Goal: Task Accomplishment & Management: Use online tool/utility

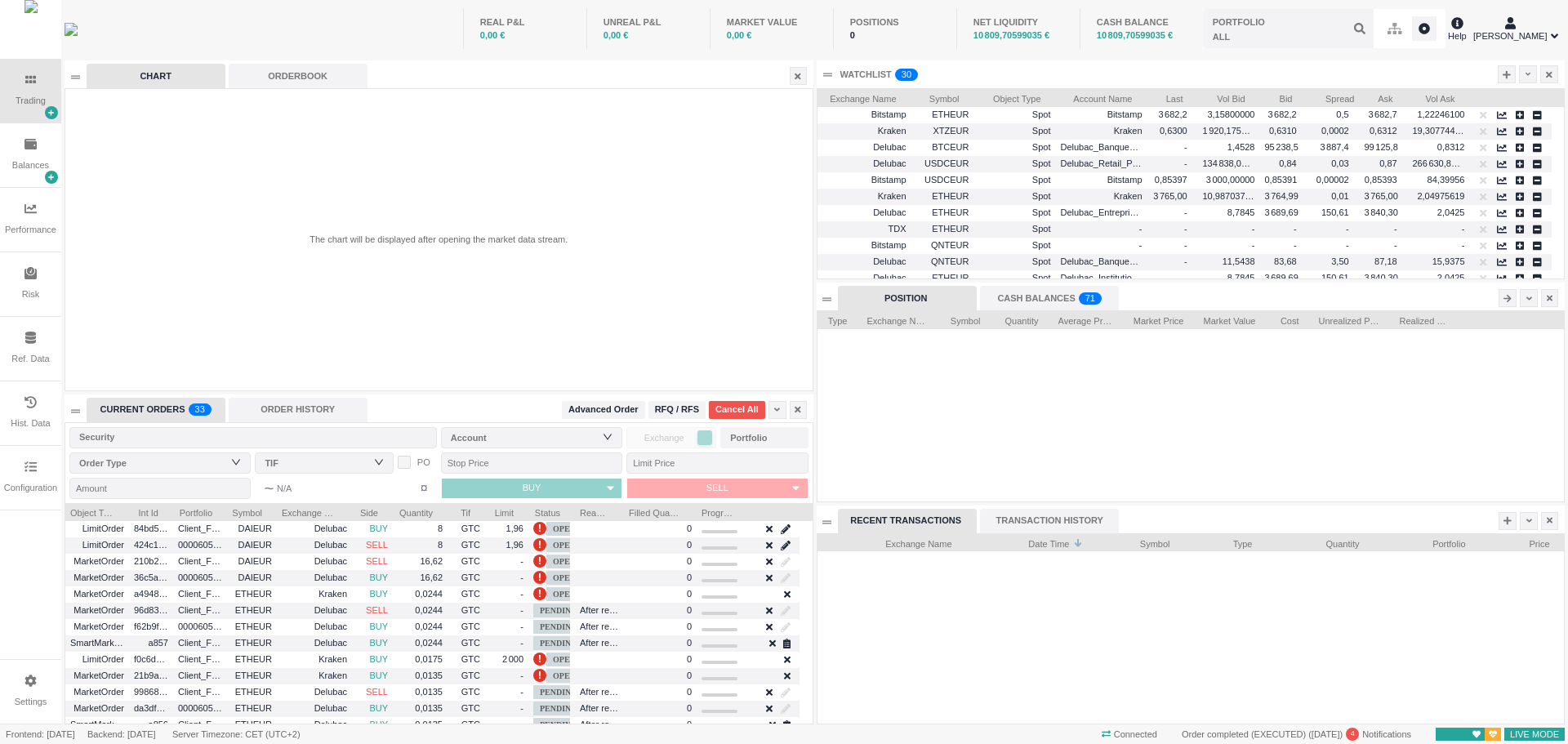
scroll to position [191, 746]
click at [31, 357] on div "Ref. Data" at bounding box center [30, 359] width 37 height 14
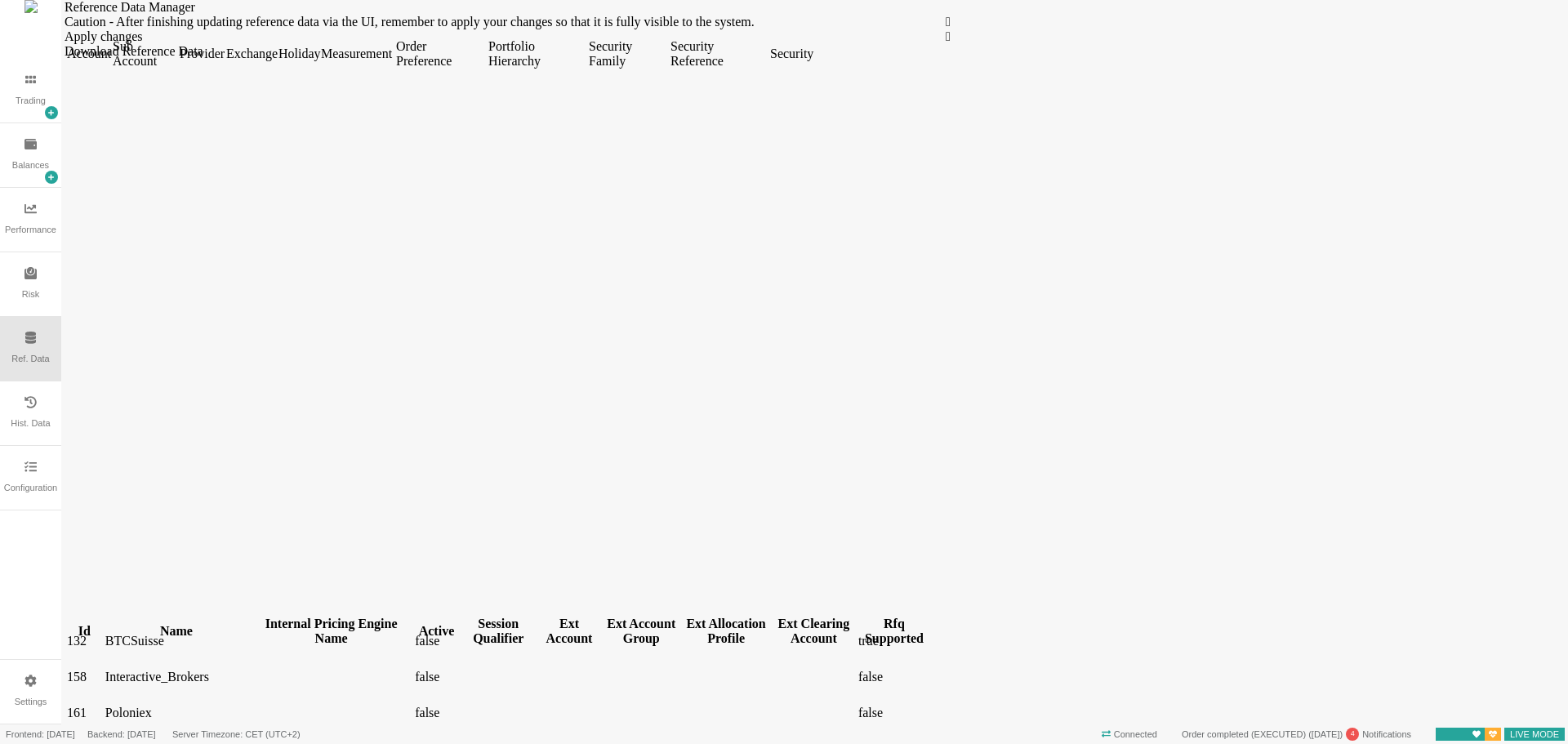
scroll to position [687, 0]
click at [50, 481] on div "Configuration" at bounding box center [31, 478] width 61 height 64
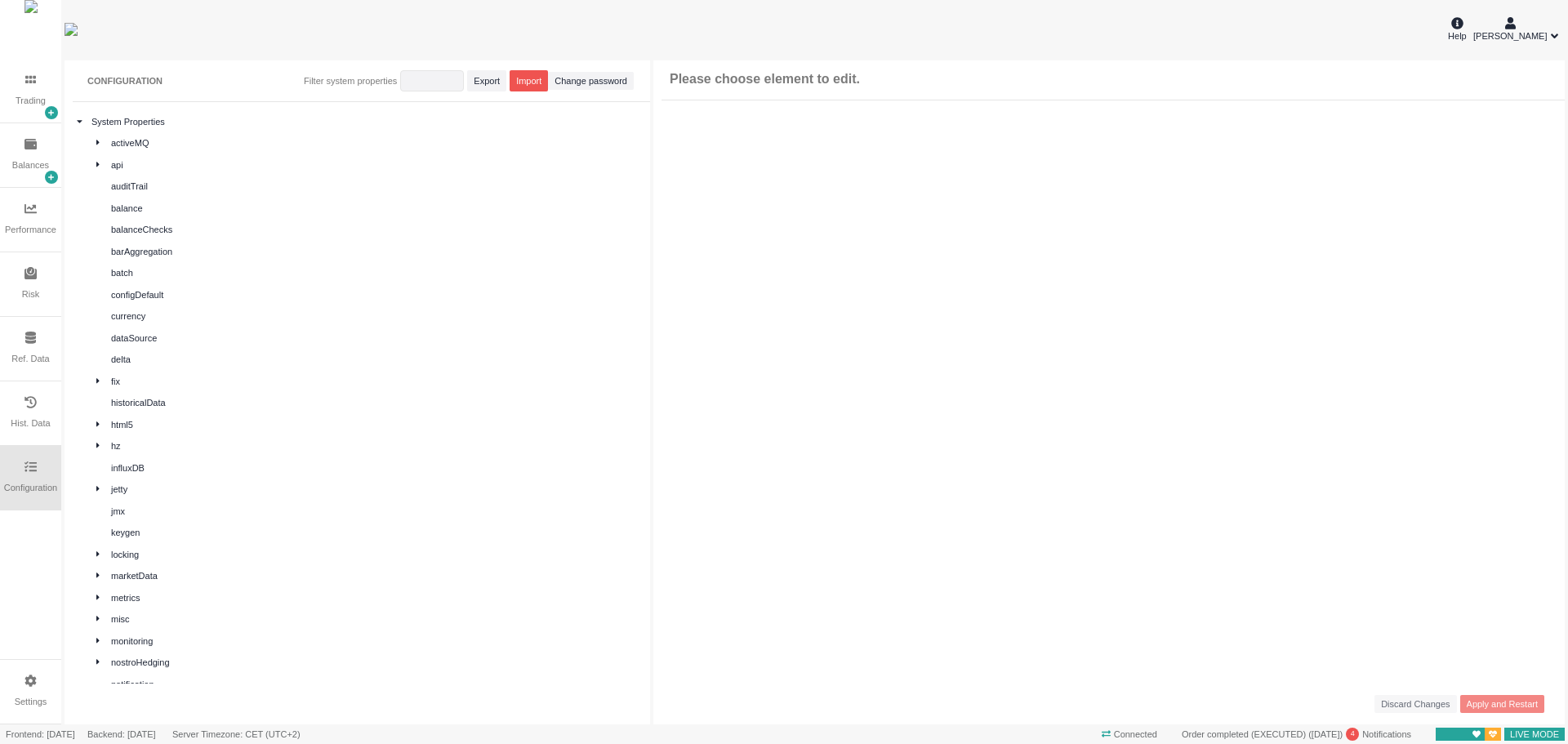
scroll to position [0, 0]
click at [80, 147] on icon at bounding box center [80, 148] width 5 height 3
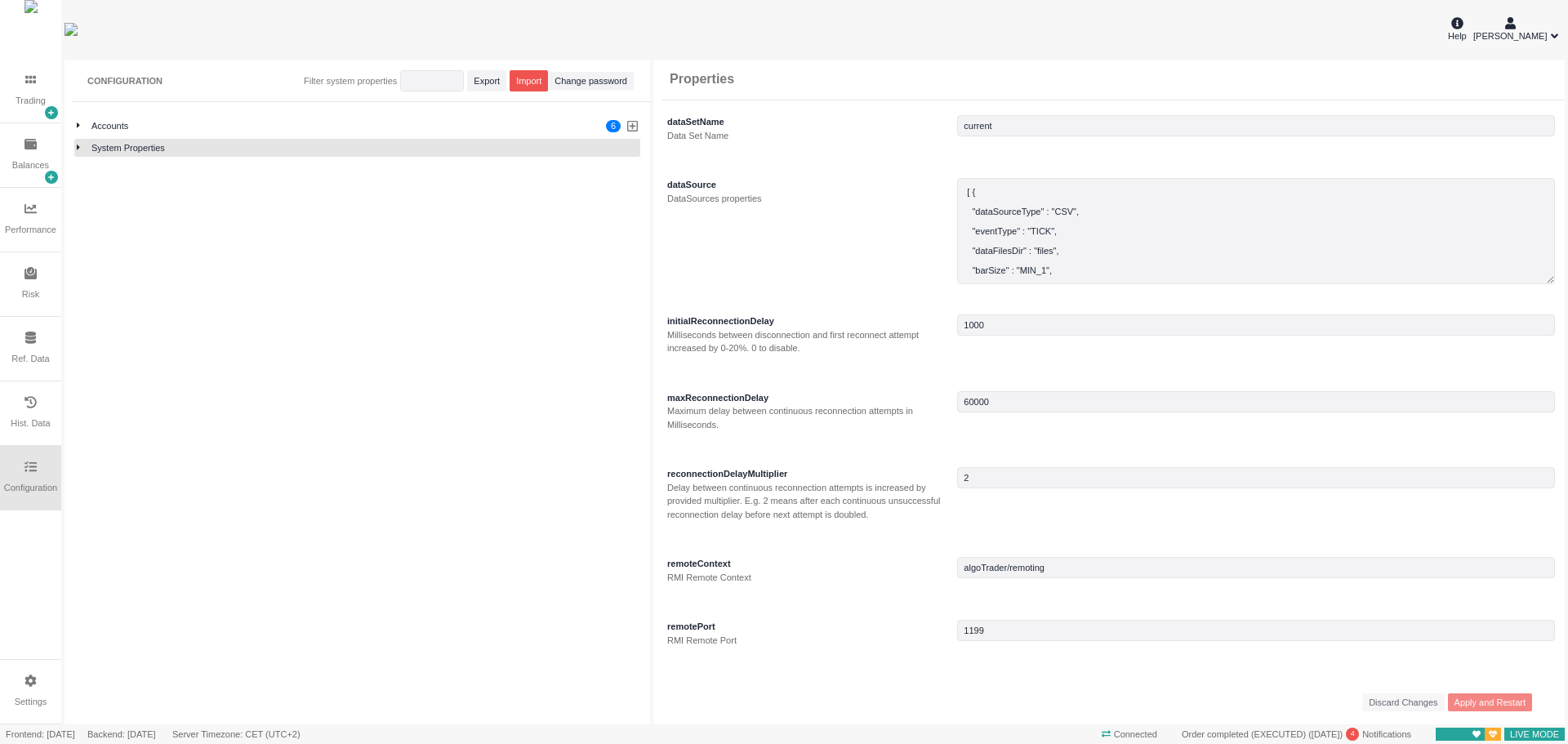
click at [81, 129] on div at bounding box center [85, 126] width 15 height 14
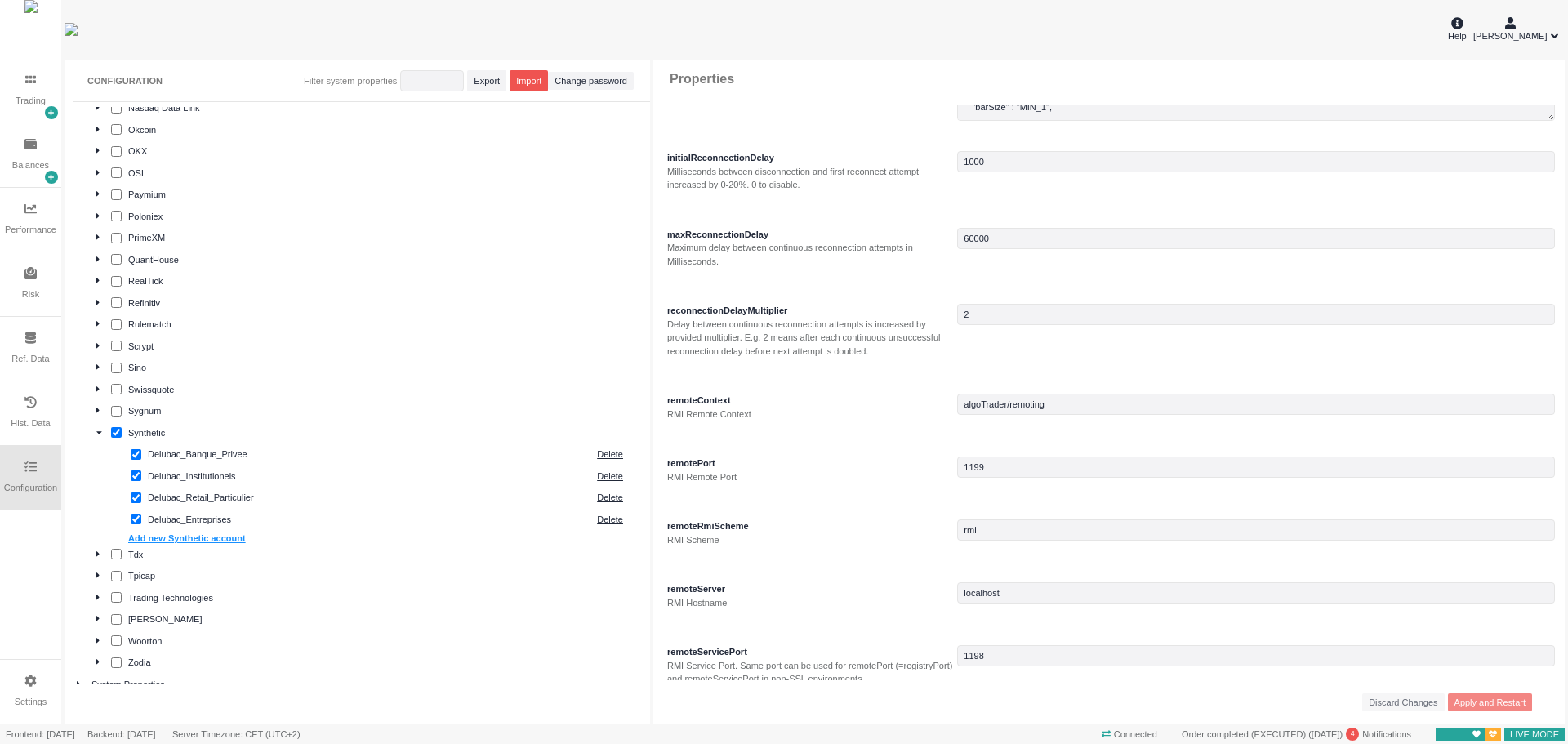
scroll to position [1194, 0]
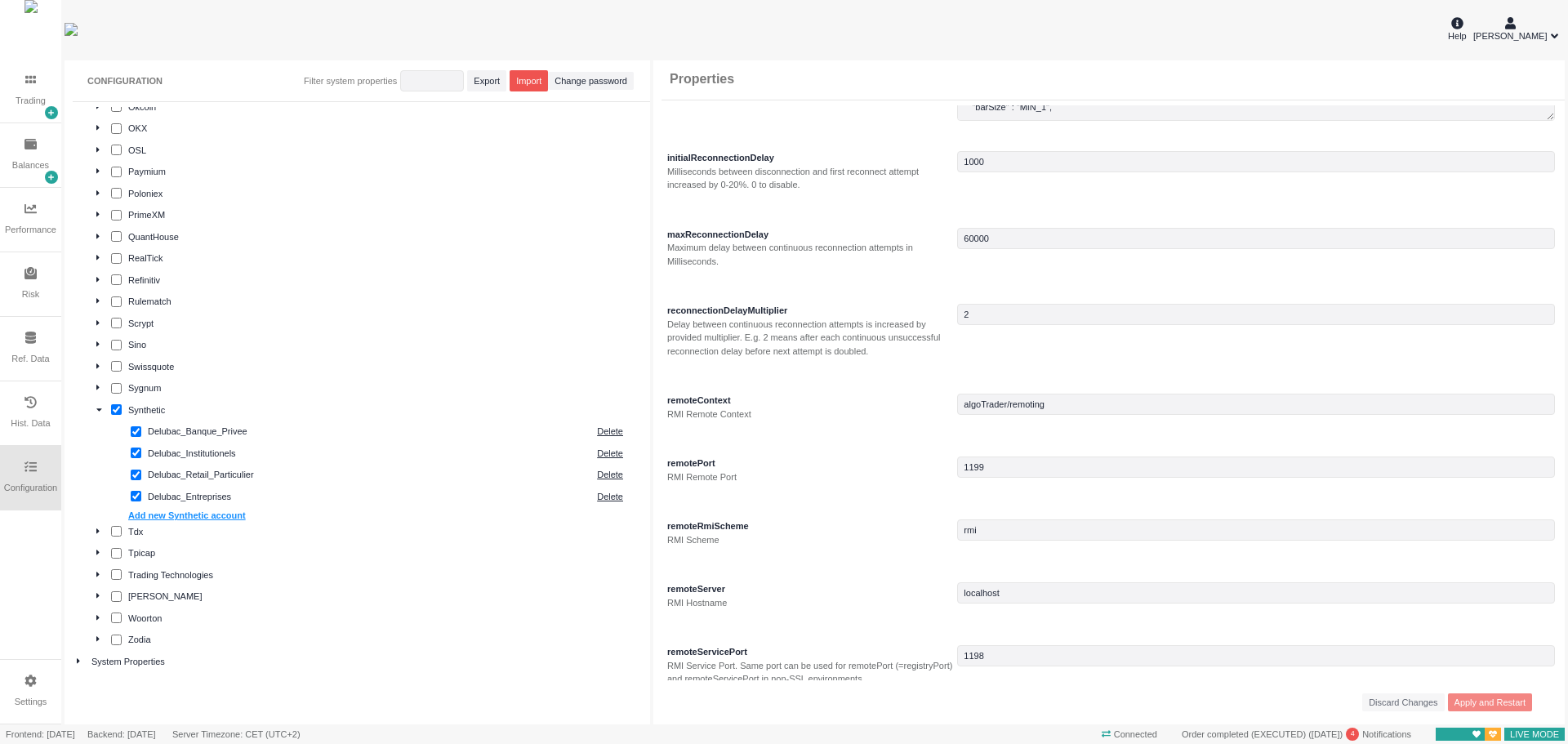
click at [97, 532] on icon at bounding box center [98, 531] width 3 height 5
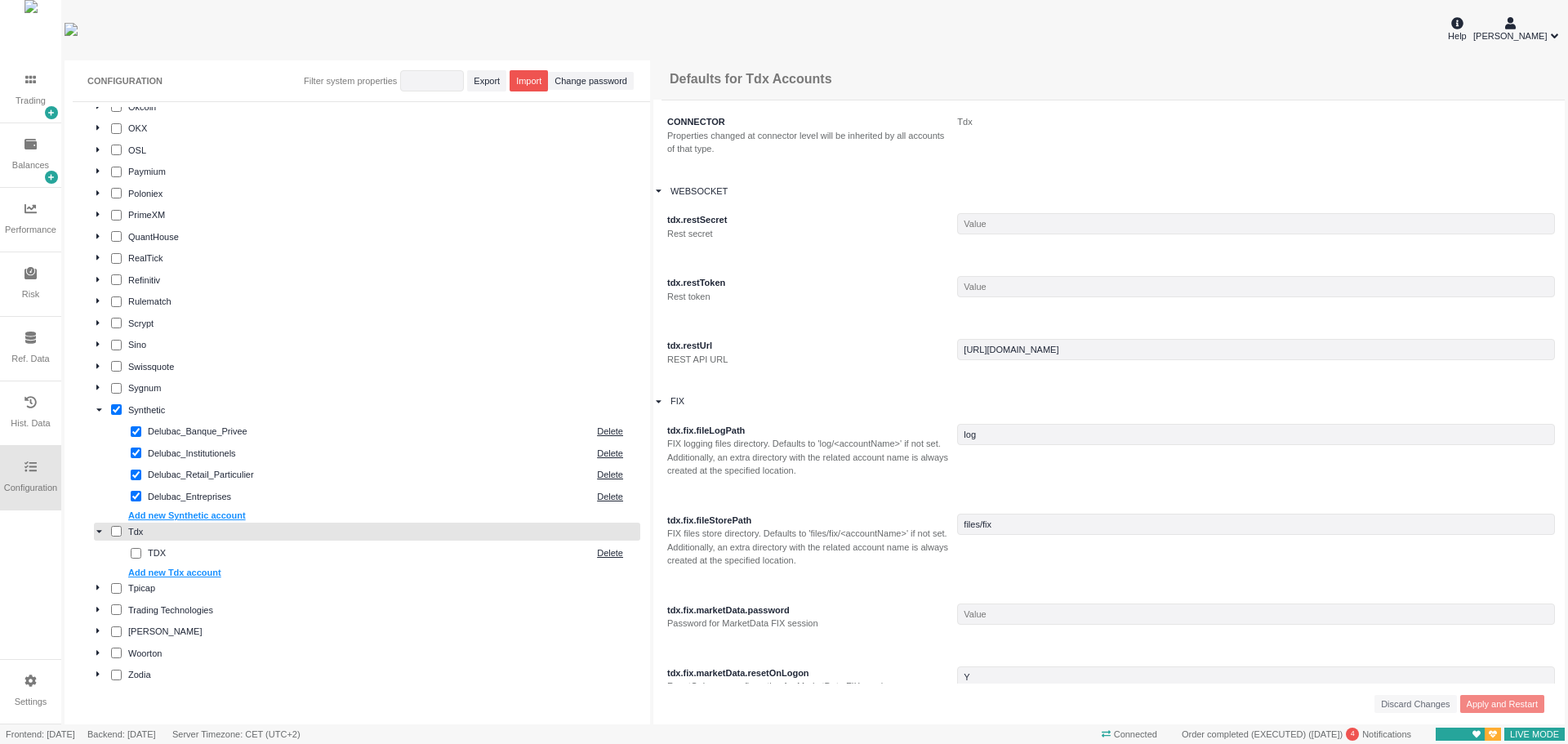
click at [97, 532] on icon at bounding box center [99, 531] width 6 height 9
click at [182, 461] on div "Delubac_Institutionels Delete" at bounding box center [376, 454] width 527 height 19
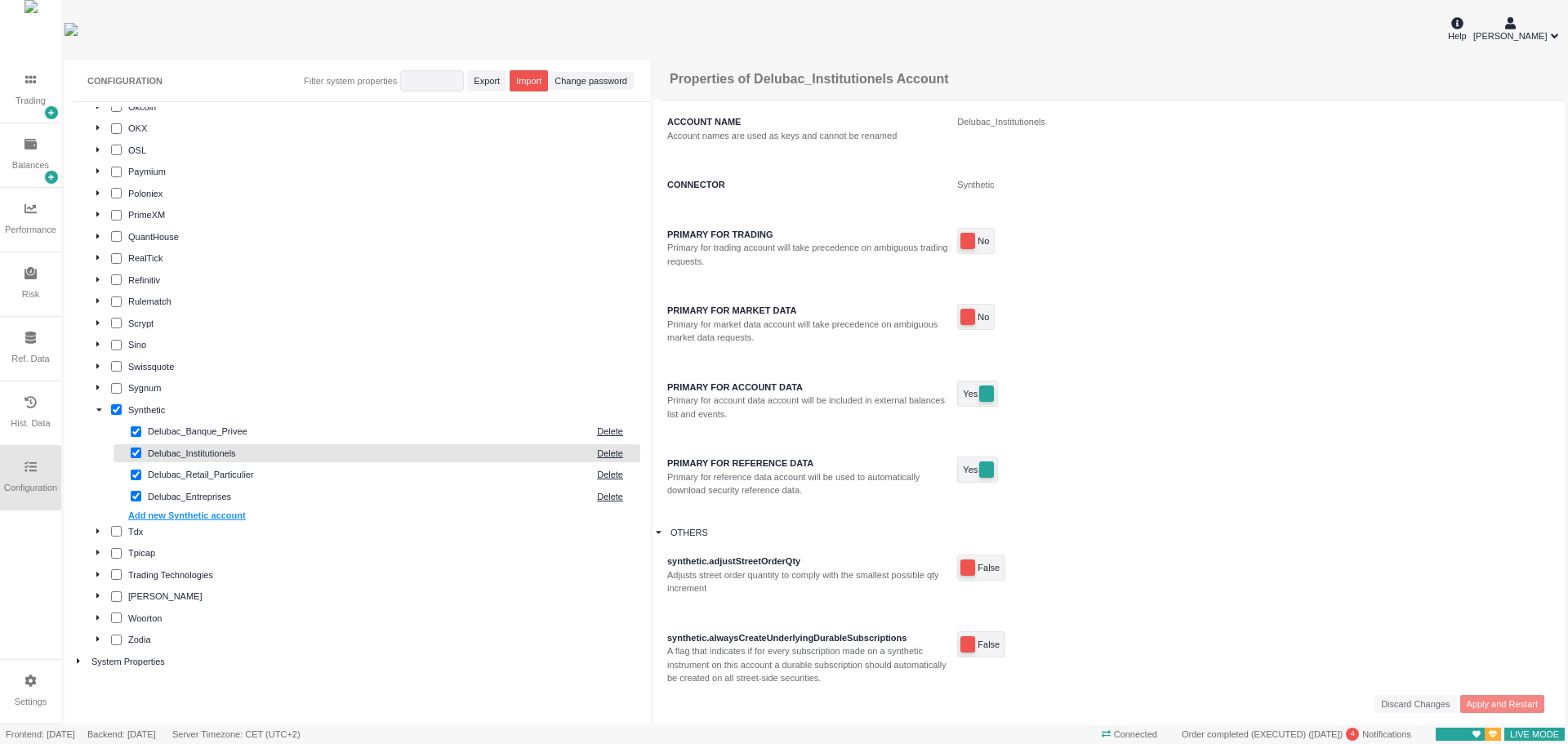
click at [198, 433] on div "Delubac_Banque_Privee" at bounding box center [368, 431] width 441 height 14
click at [194, 462] on div "Delubac_Institutionels Delete" at bounding box center [376, 454] width 527 height 19
click at [197, 474] on div "Delubac_Retail_Particulier" at bounding box center [368, 474] width 441 height 14
type input "0"
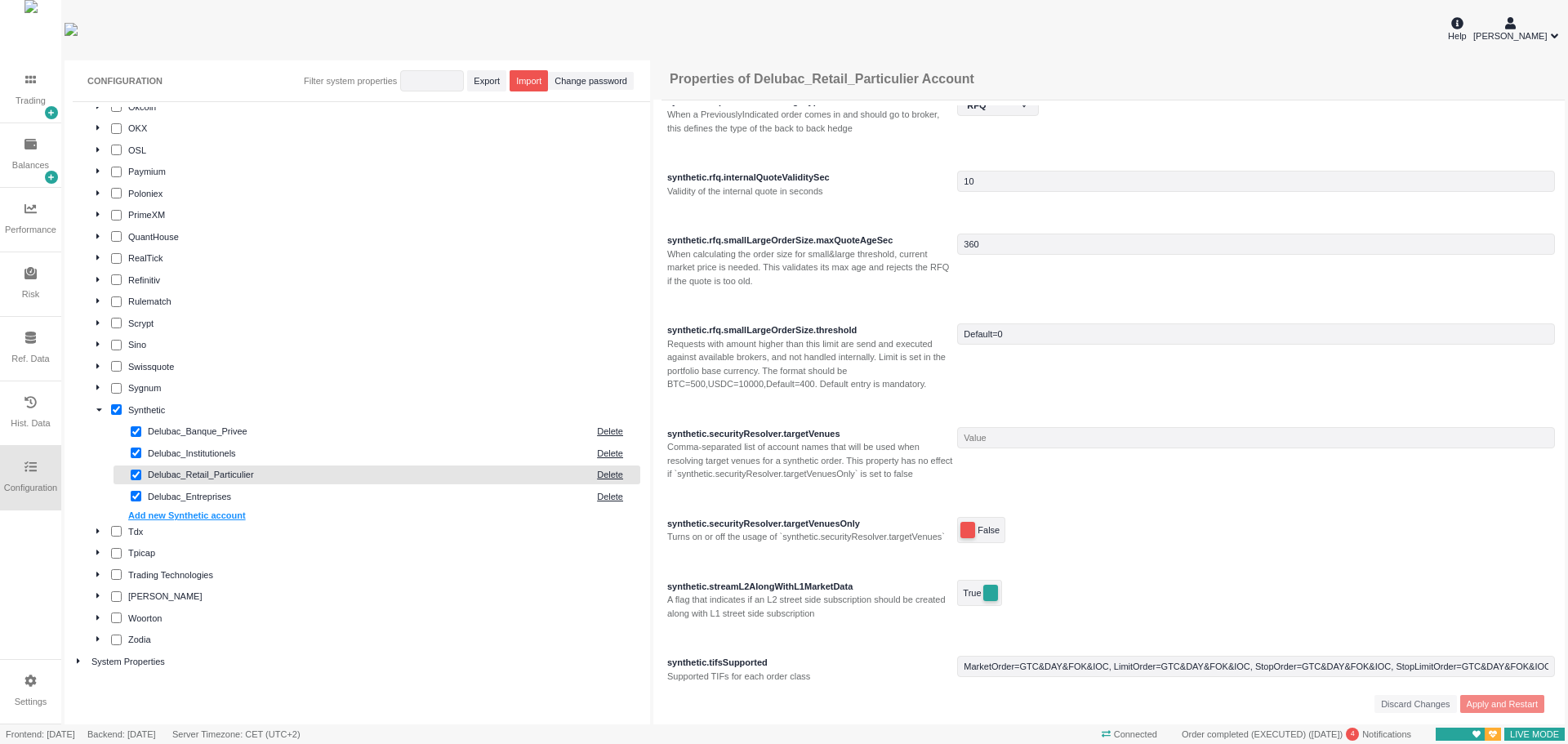
click at [82, 662] on div at bounding box center [85, 662] width 15 height 14
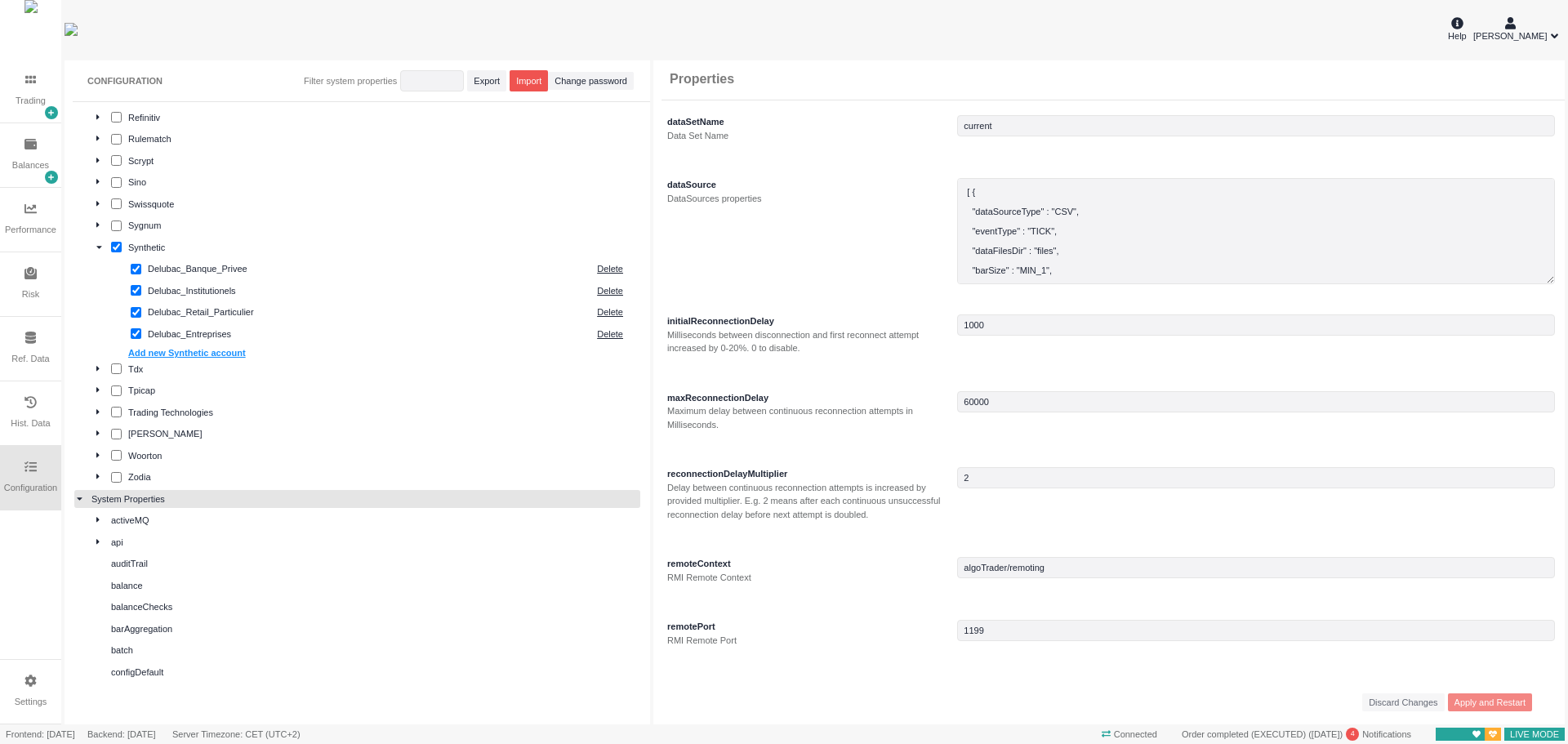
scroll to position [1111, 0]
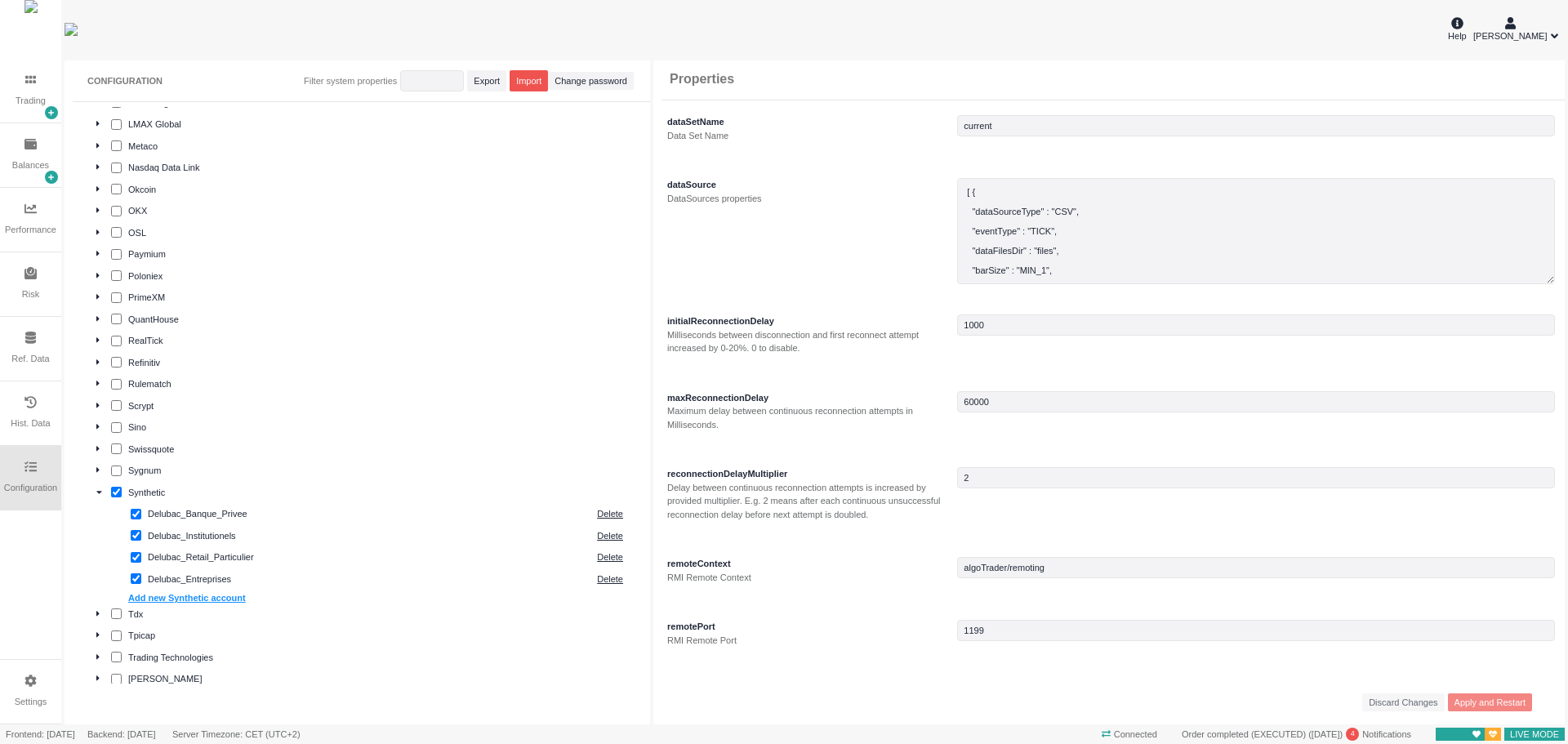
click at [266, 577] on div "Delubac_Entreprises" at bounding box center [368, 579] width 441 height 14
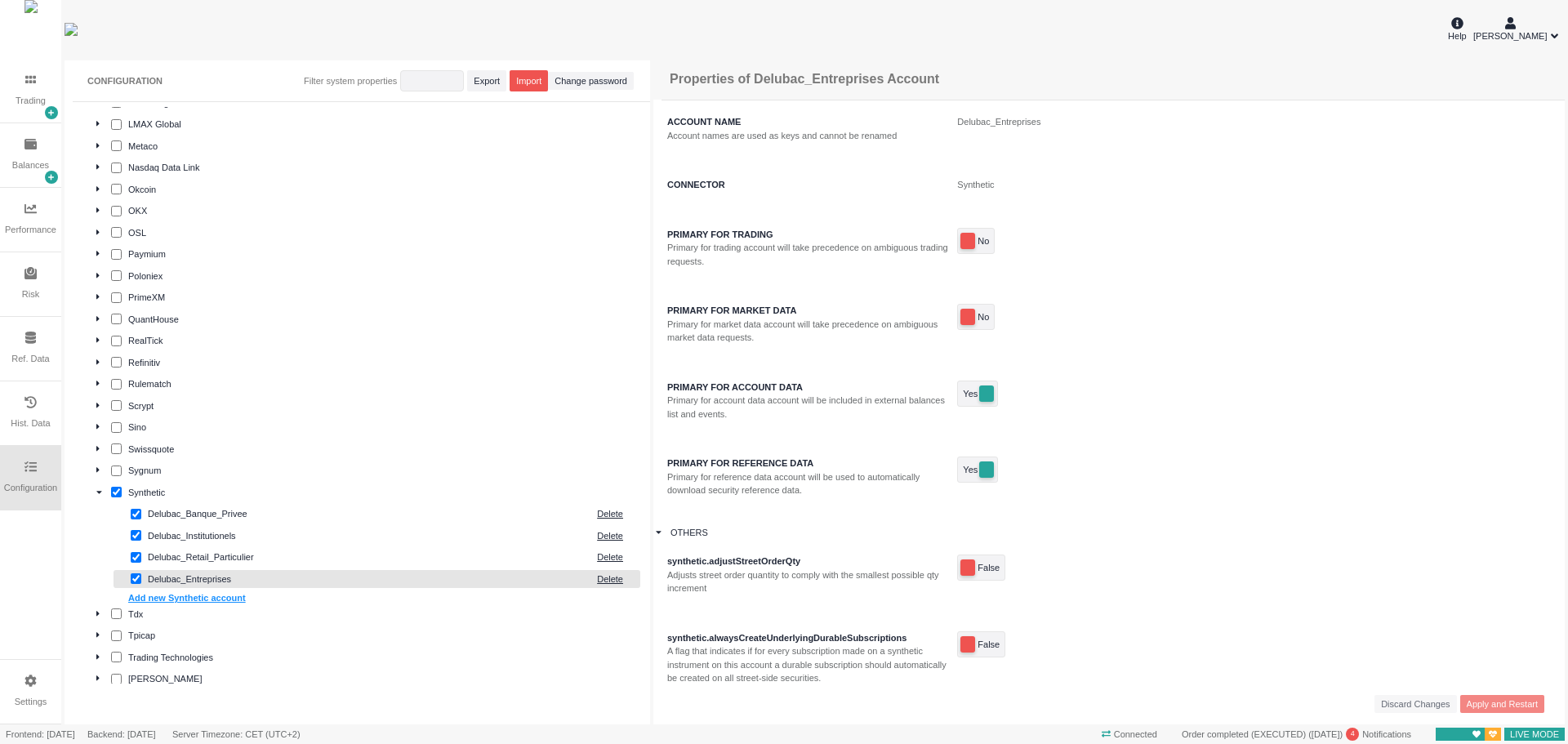
click at [28, 40] on img at bounding box center [32, 29] width 13 height 59
click at [27, 81] on icon at bounding box center [31, 80] width 11 height 12
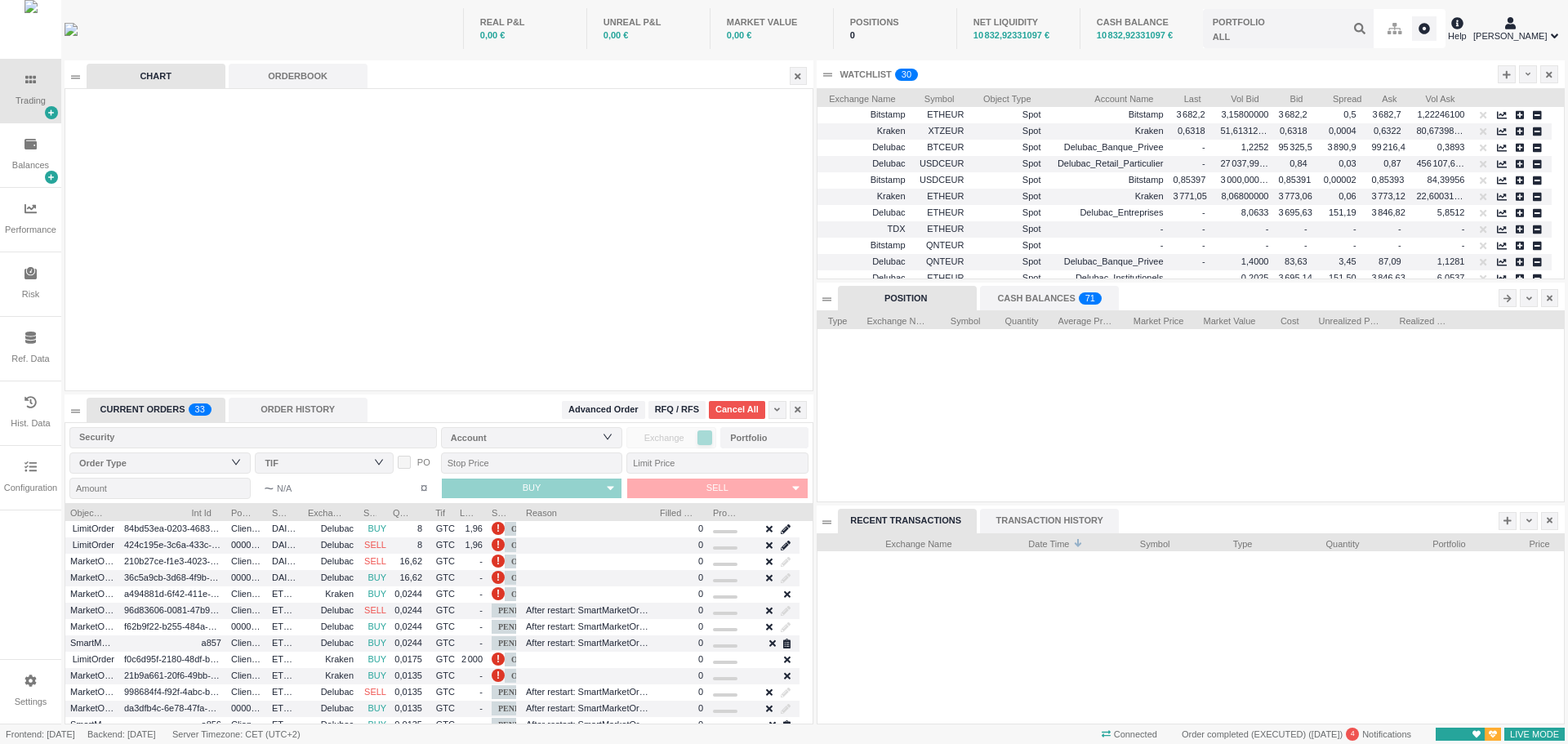
scroll to position [0, 0]
click at [1255, 32] on input "text" at bounding box center [1289, 28] width 171 height 39
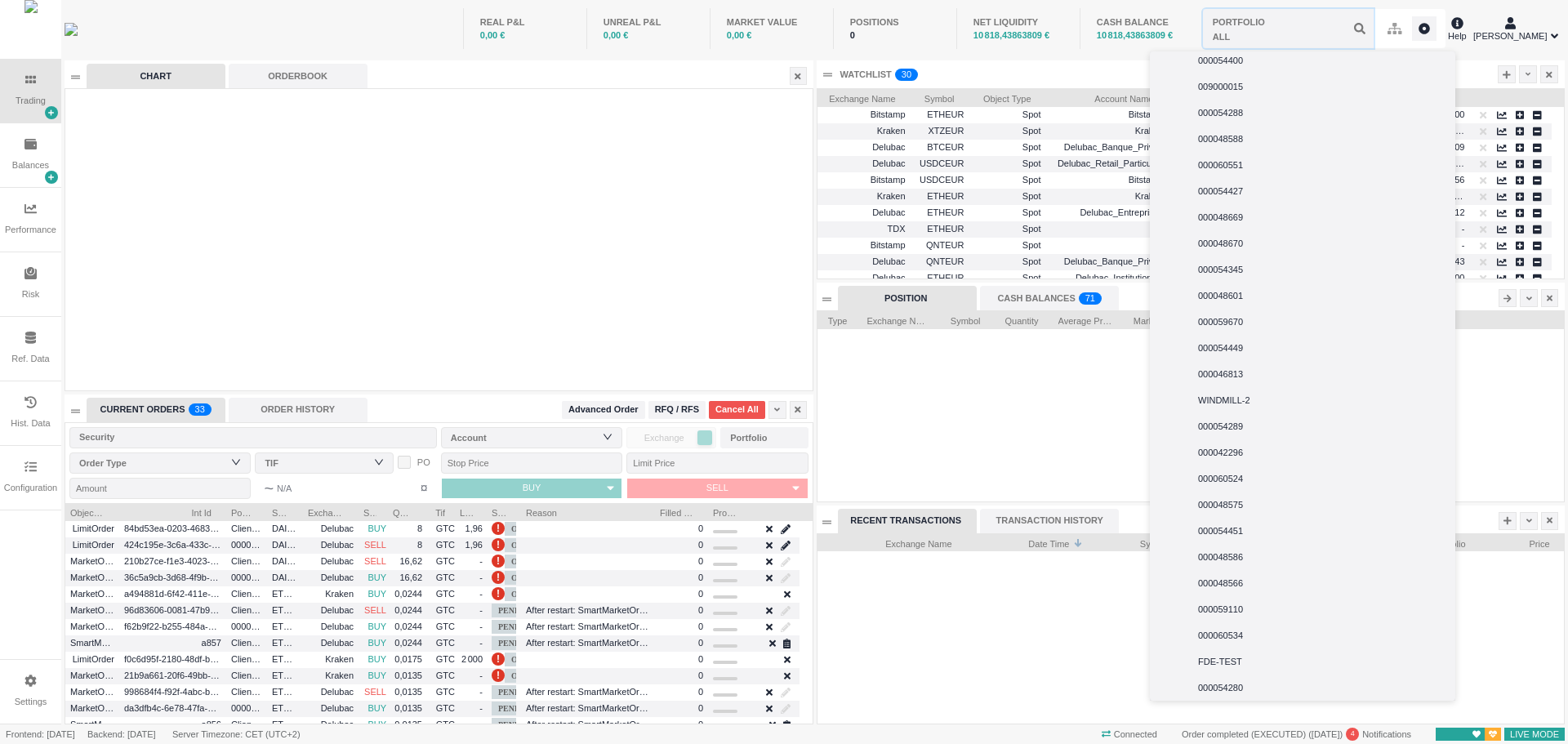
scroll to position [571, 0]
click at [1226, 334] on span "WINDMILL-2" at bounding box center [1224, 333] width 52 height 10
type input "WINDMILL-2"
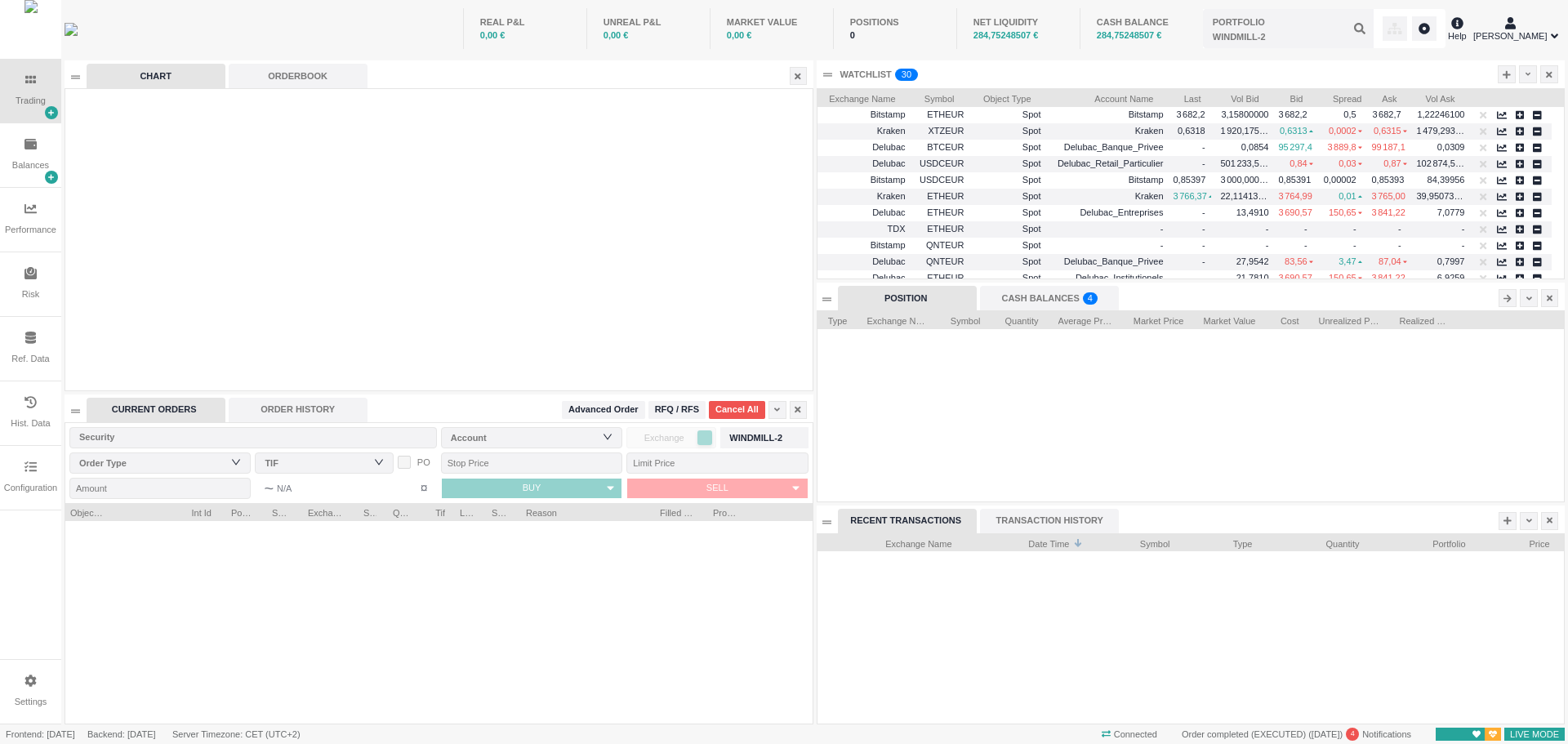
click at [1038, 297] on div "CASH BALANCES 0 1 2 3 4 5 6 7 8 9 0 1 2 3 4 5 6 7 8 9 0 1 2 3 4 5 6 7 8 9" at bounding box center [1049, 299] width 138 height 25
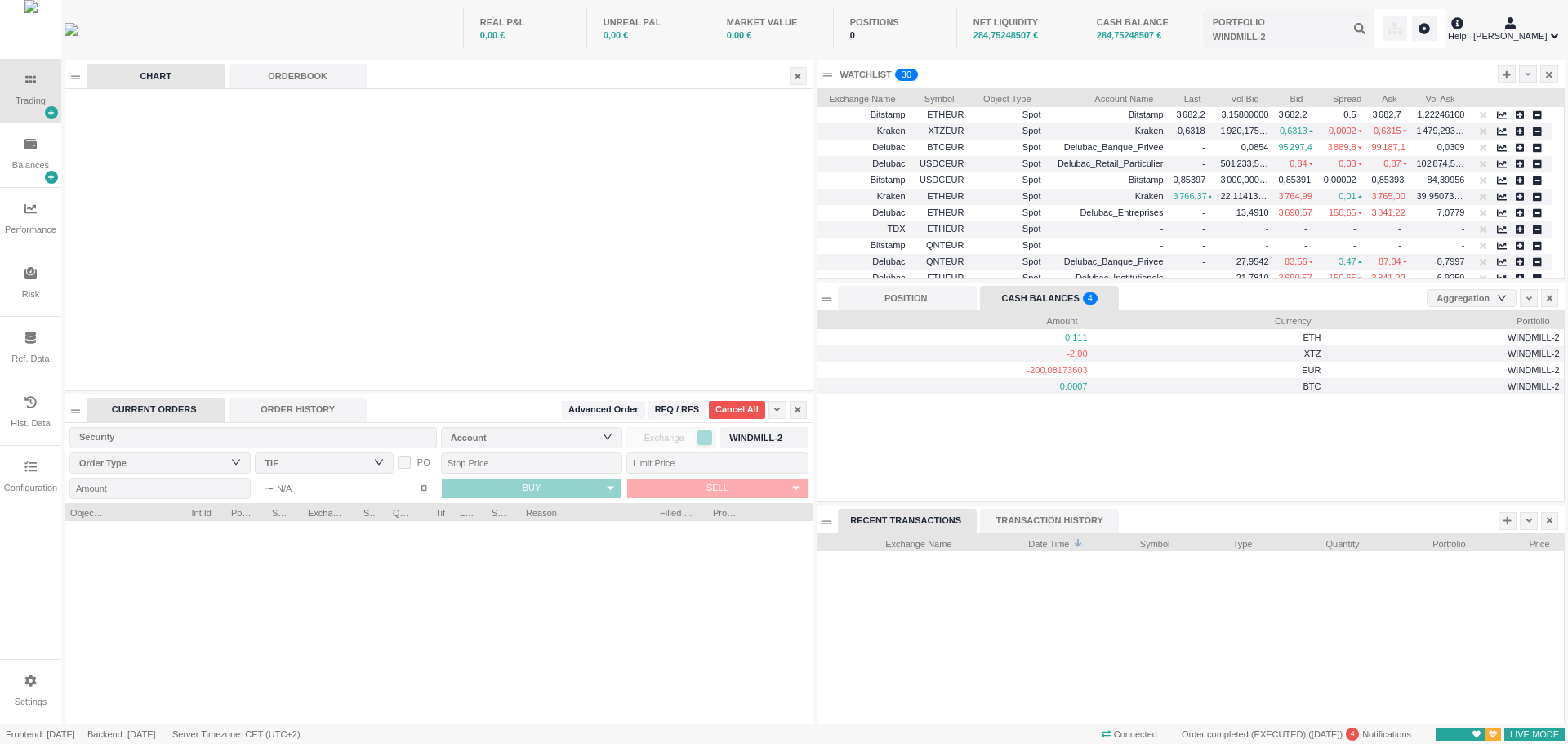
scroll to position [191, 746]
click at [337, 432] on div "Security" at bounding box center [250, 437] width 341 height 17
click at [337, 435] on div "Security" at bounding box center [250, 437] width 341 height 17
click at [462, 441] on div "Account" at bounding box center [528, 438] width 154 height 17
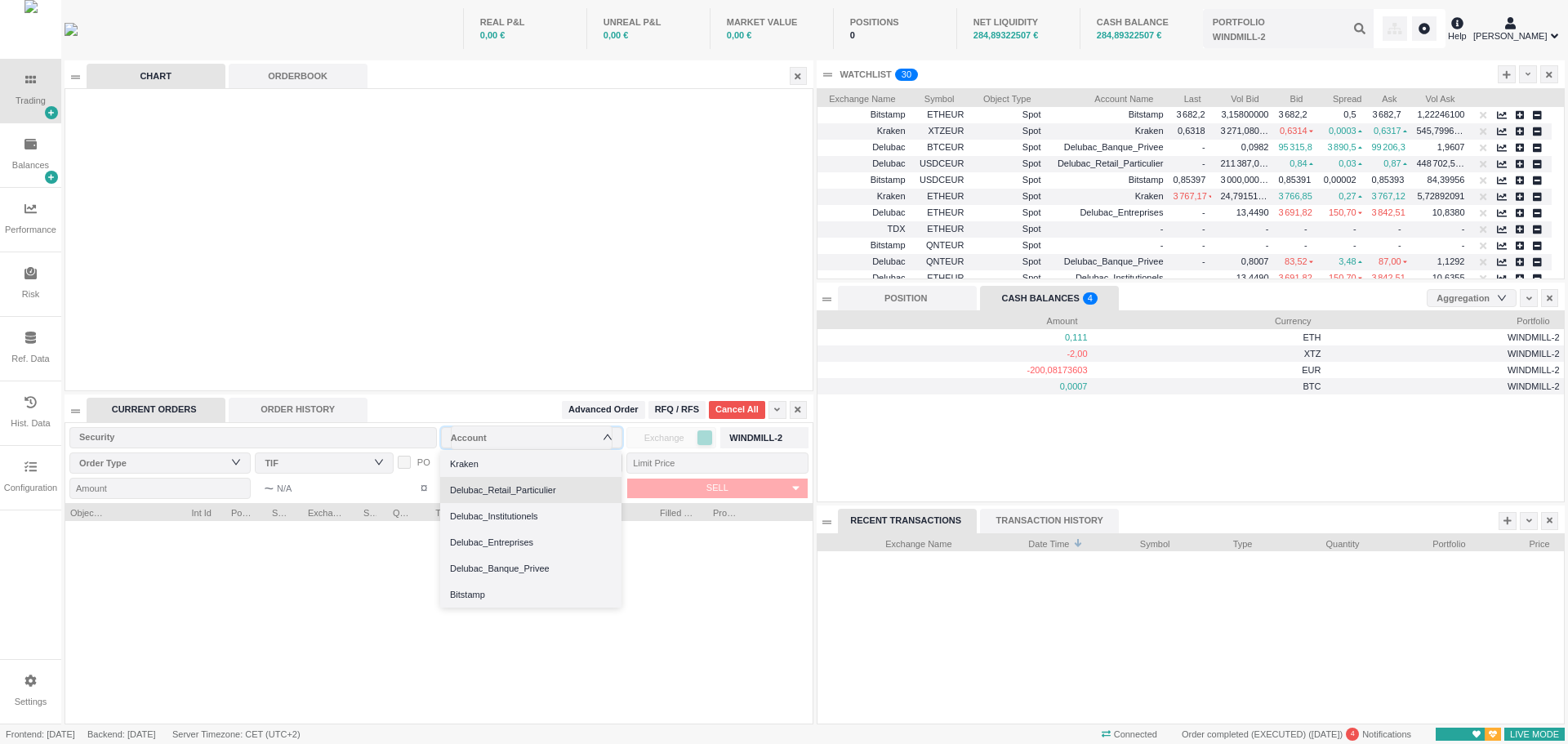
click at [517, 487] on li "Delubac_Retail_Particulier" at bounding box center [531, 490] width 182 height 27
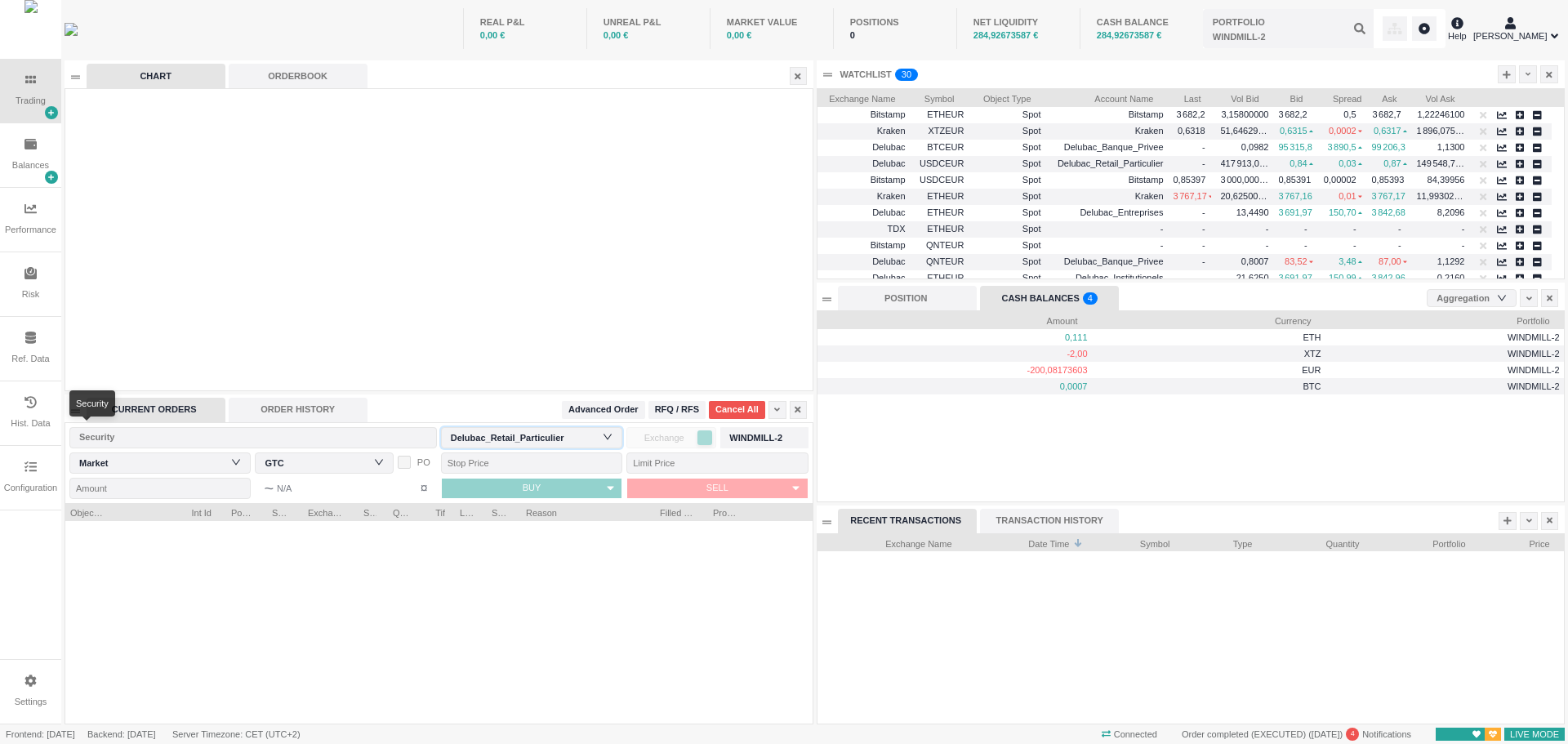
click at [182, 441] on div "Security" at bounding box center [250, 437] width 341 height 17
click at [48, 288] on div "Risk" at bounding box center [31, 284] width 61 height 64
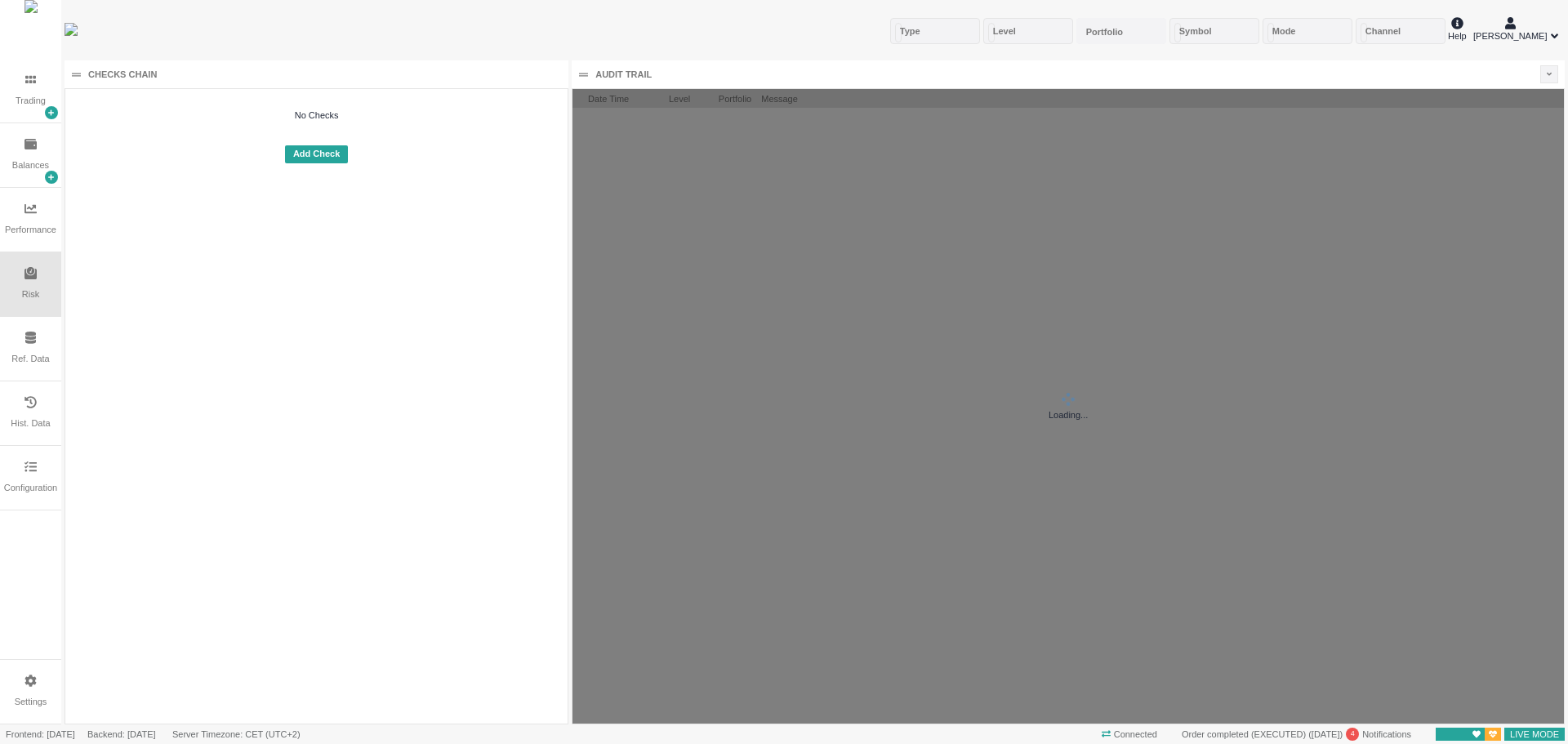
scroll to position [635, 992]
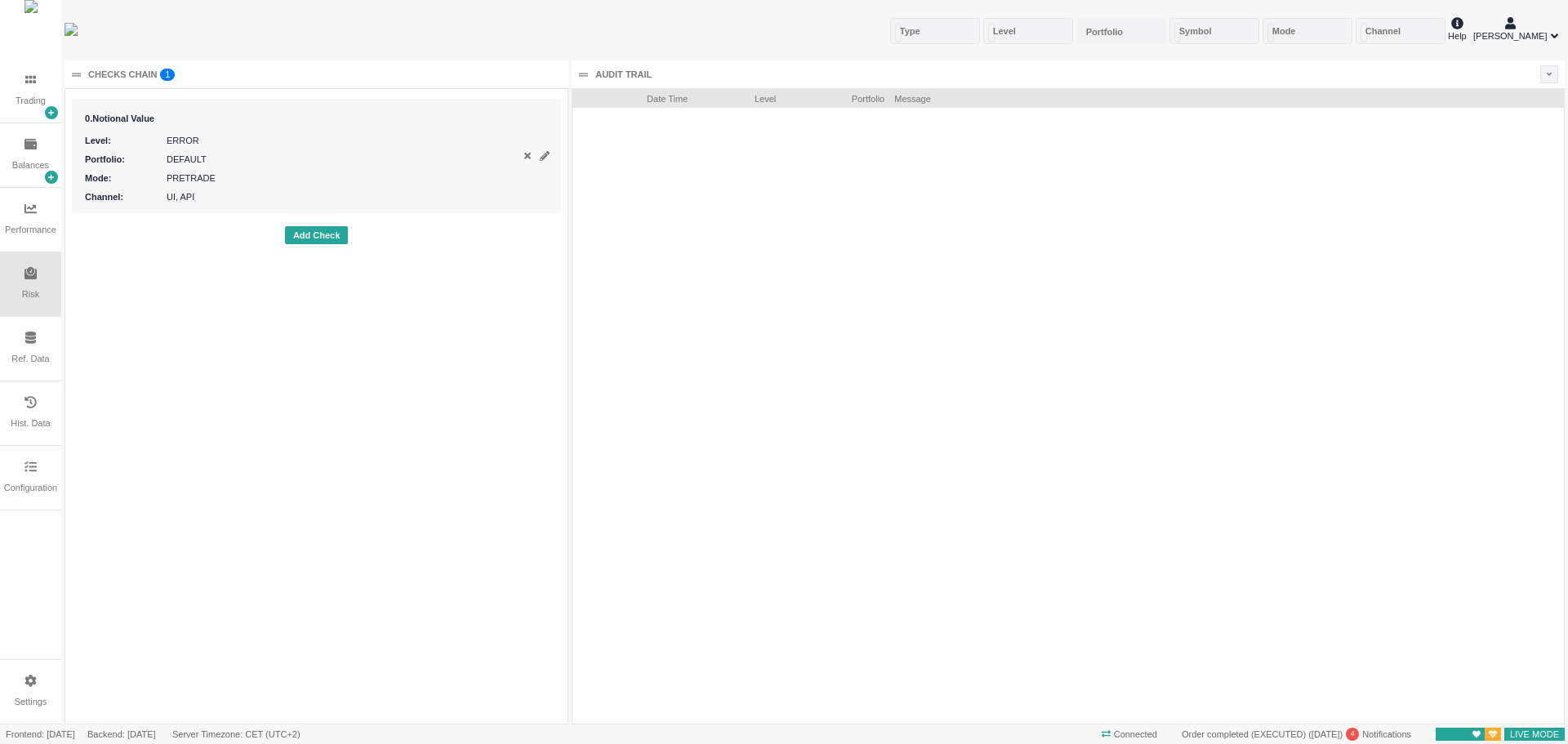
click at [55, 235] on div "Performance" at bounding box center [31, 230] width 51 height 14
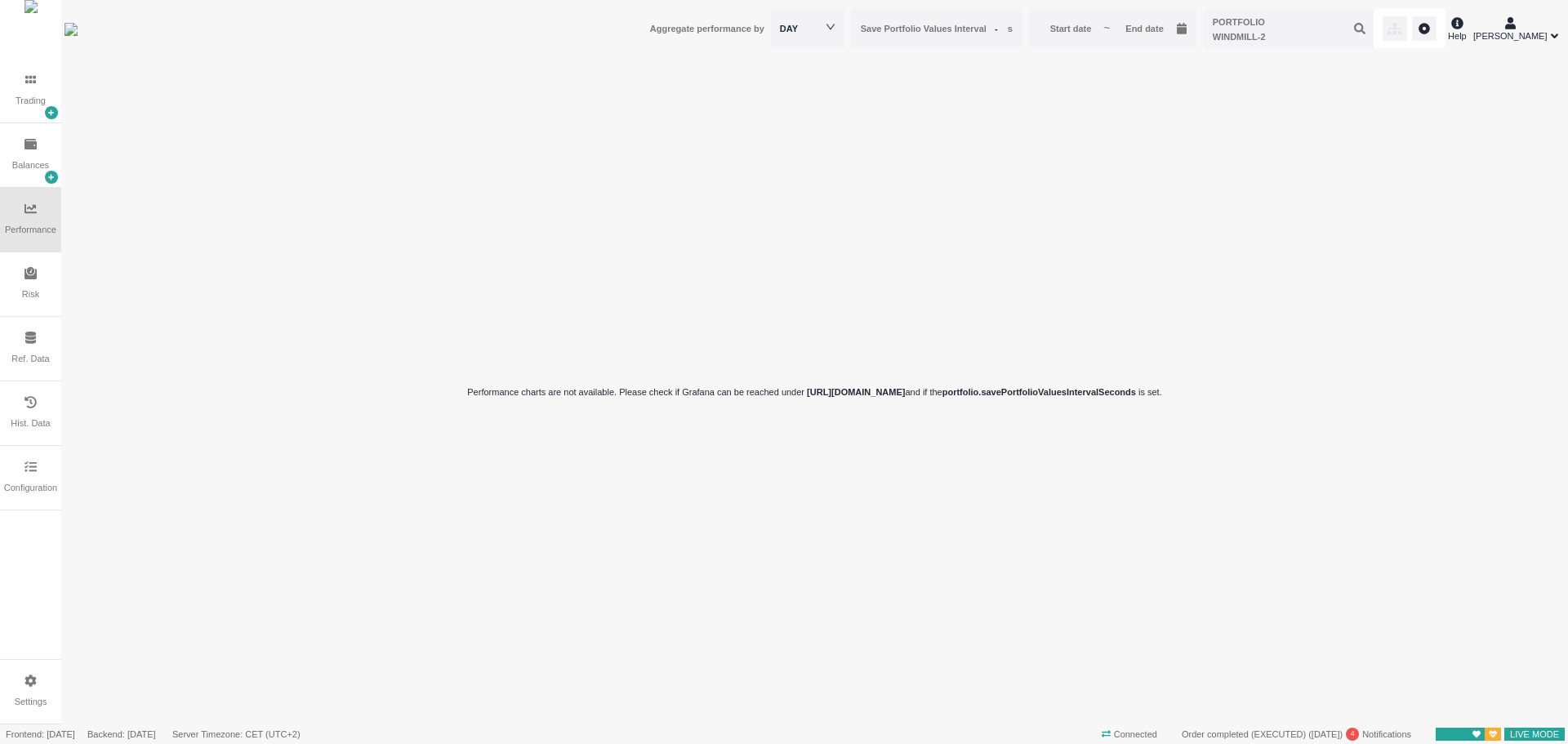
click at [45, 270] on div "Risk" at bounding box center [31, 284] width 61 height 64
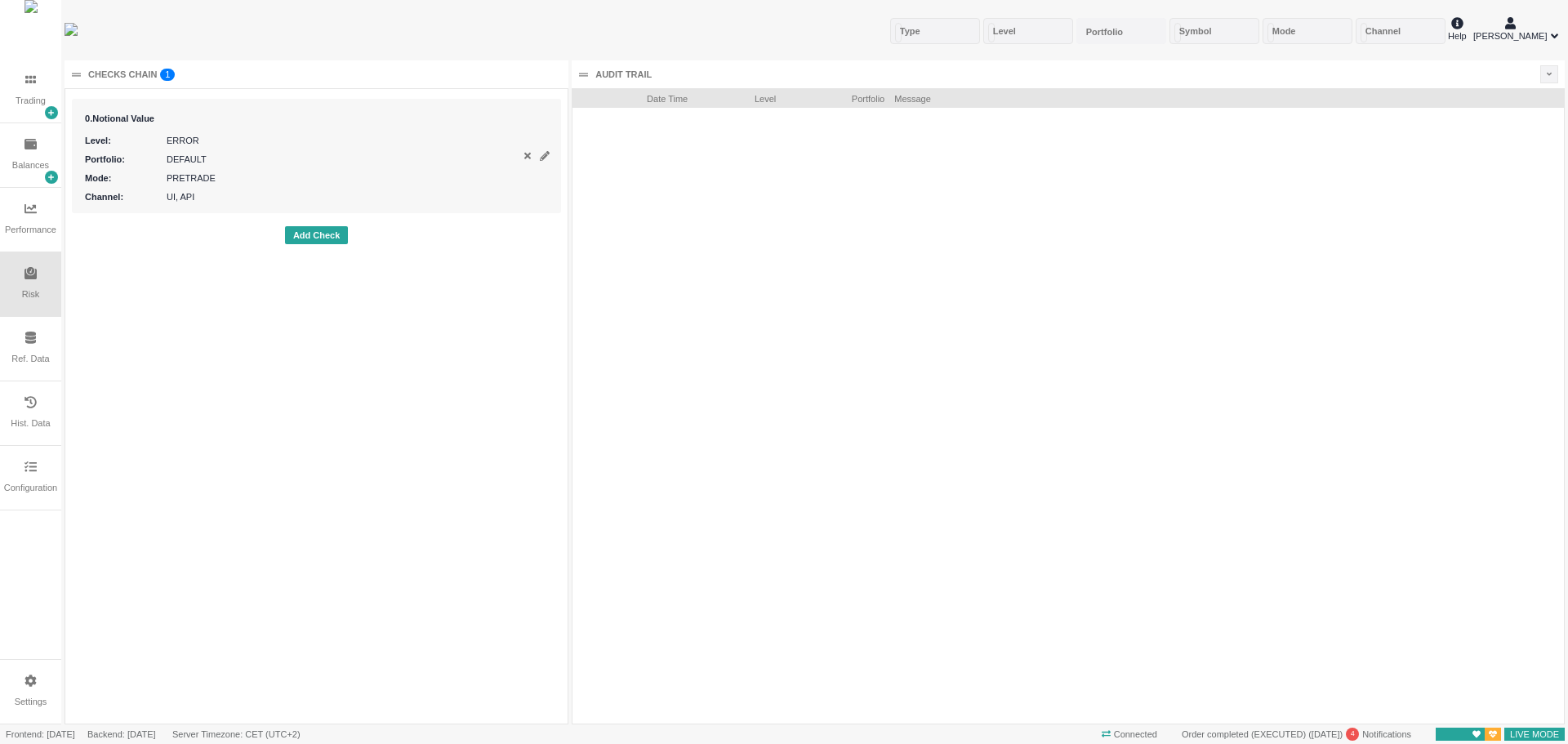
click at [47, 115] on div at bounding box center [51, 113] width 13 height 13
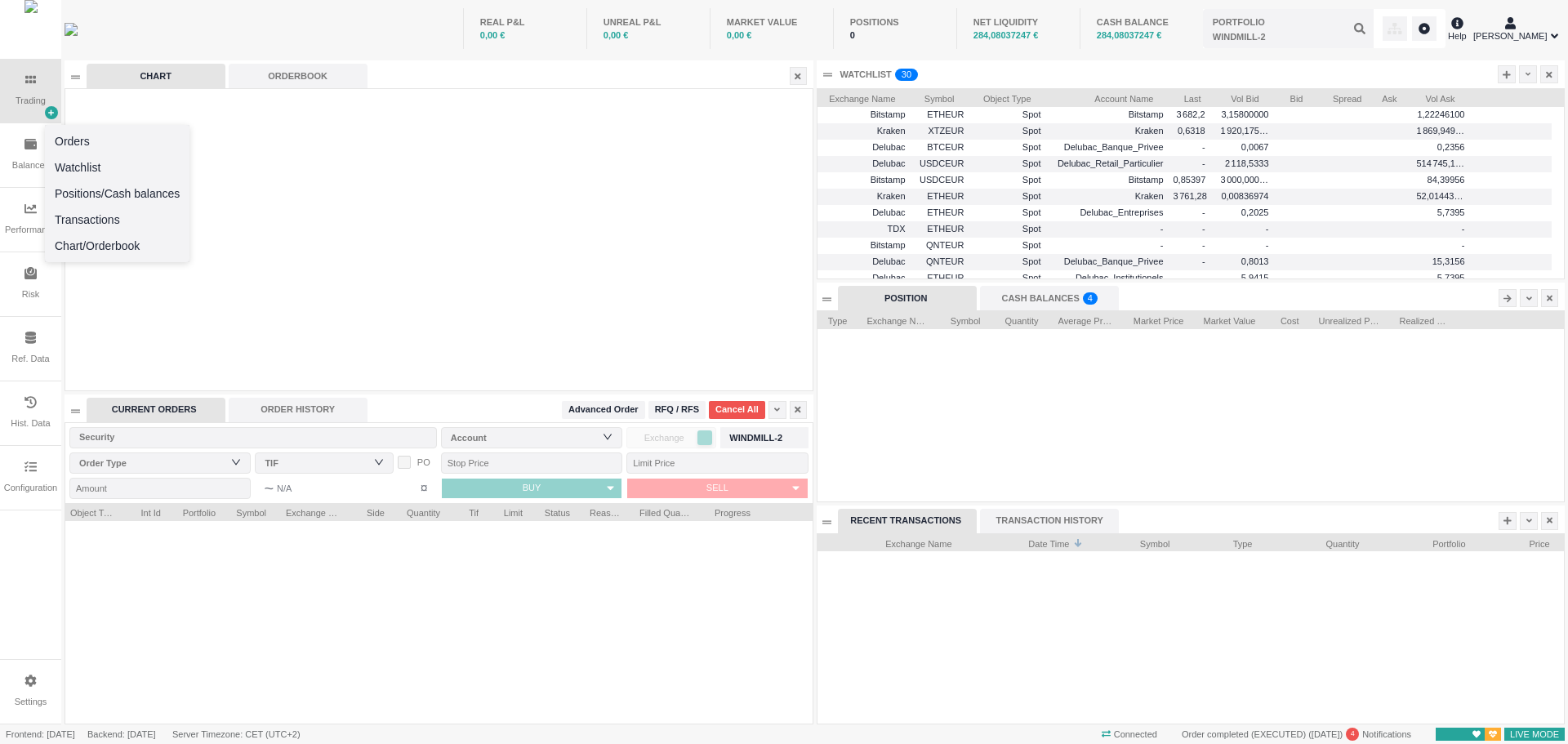
scroll to position [191, 746]
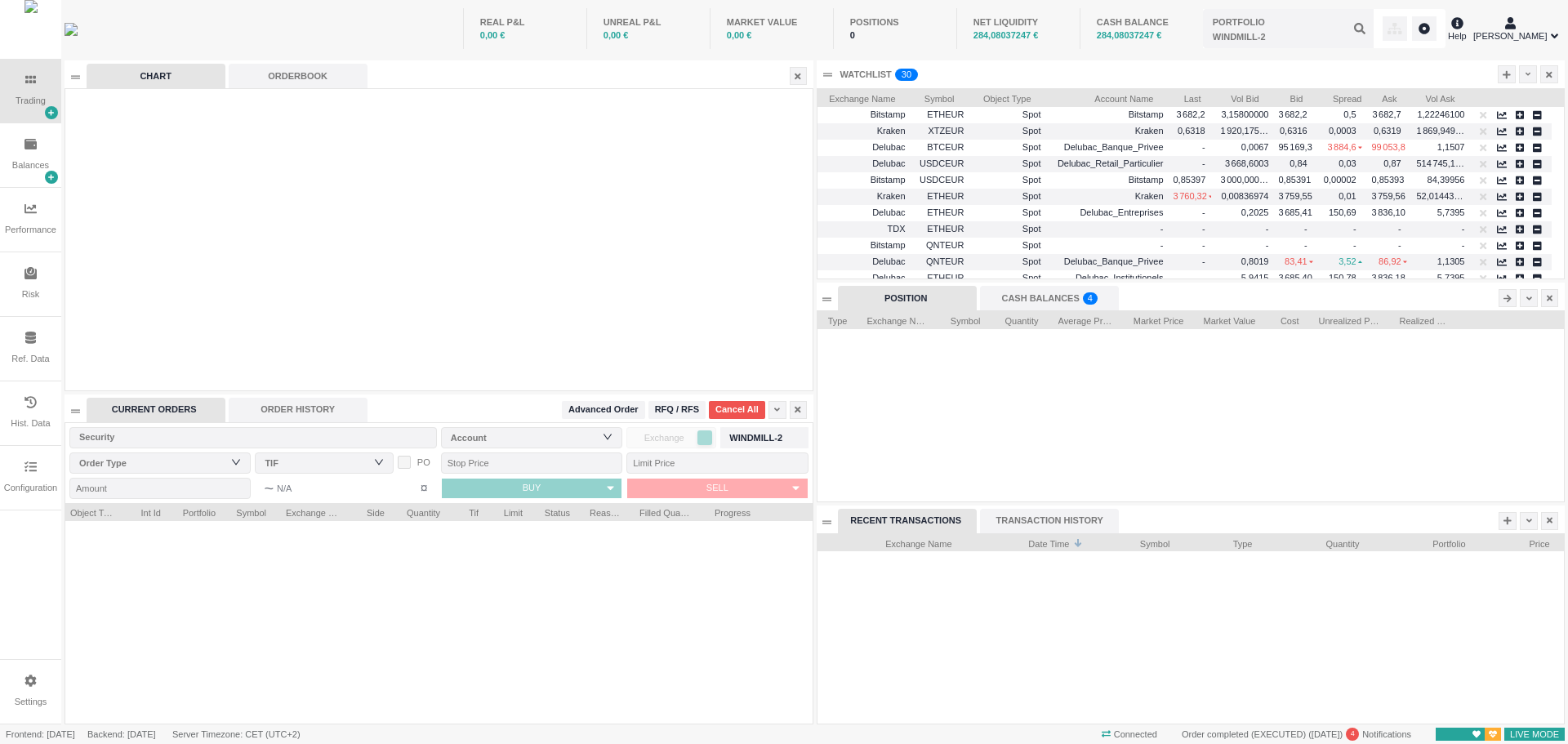
click at [21, 102] on div "Trading" at bounding box center [31, 100] width 30 height 14
click at [151, 465] on div "Order Type" at bounding box center [157, 464] width 154 height 17
click at [156, 467] on div "Order Type" at bounding box center [157, 464] width 154 height 17
click at [353, 467] on div "TIF" at bounding box center [320, 464] width 111 height 17
click at [358, 463] on div "TIF" at bounding box center [320, 464] width 111 height 17
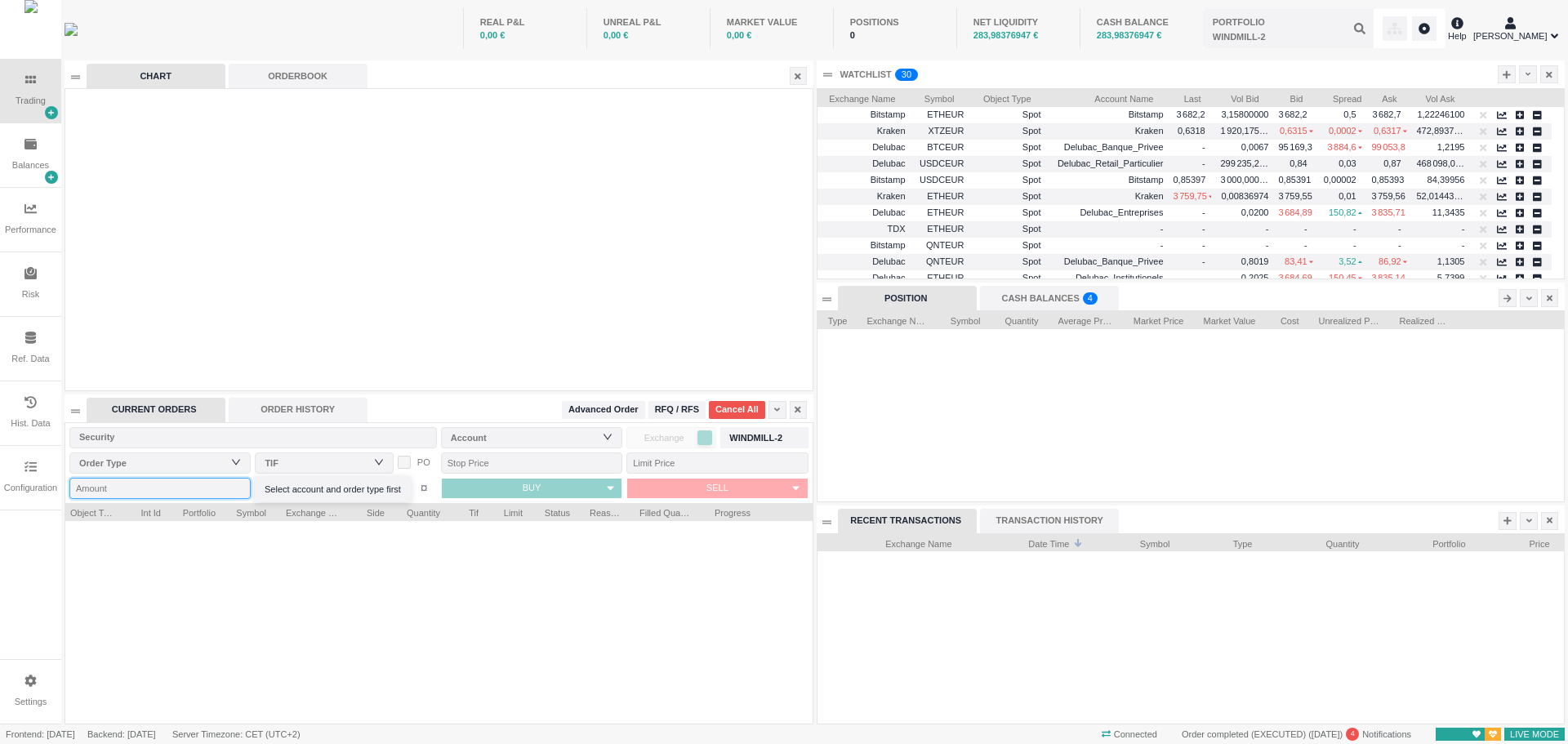
click at [207, 490] on input "Amount" at bounding box center [160, 489] width 182 height 22
click at [235, 485] on input "1" at bounding box center [160, 489] width 182 height 22
click at [235, 485] on input "2" at bounding box center [160, 489] width 182 height 22
click at [235, 485] on input "3" at bounding box center [160, 489] width 182 height 22
type input "4"
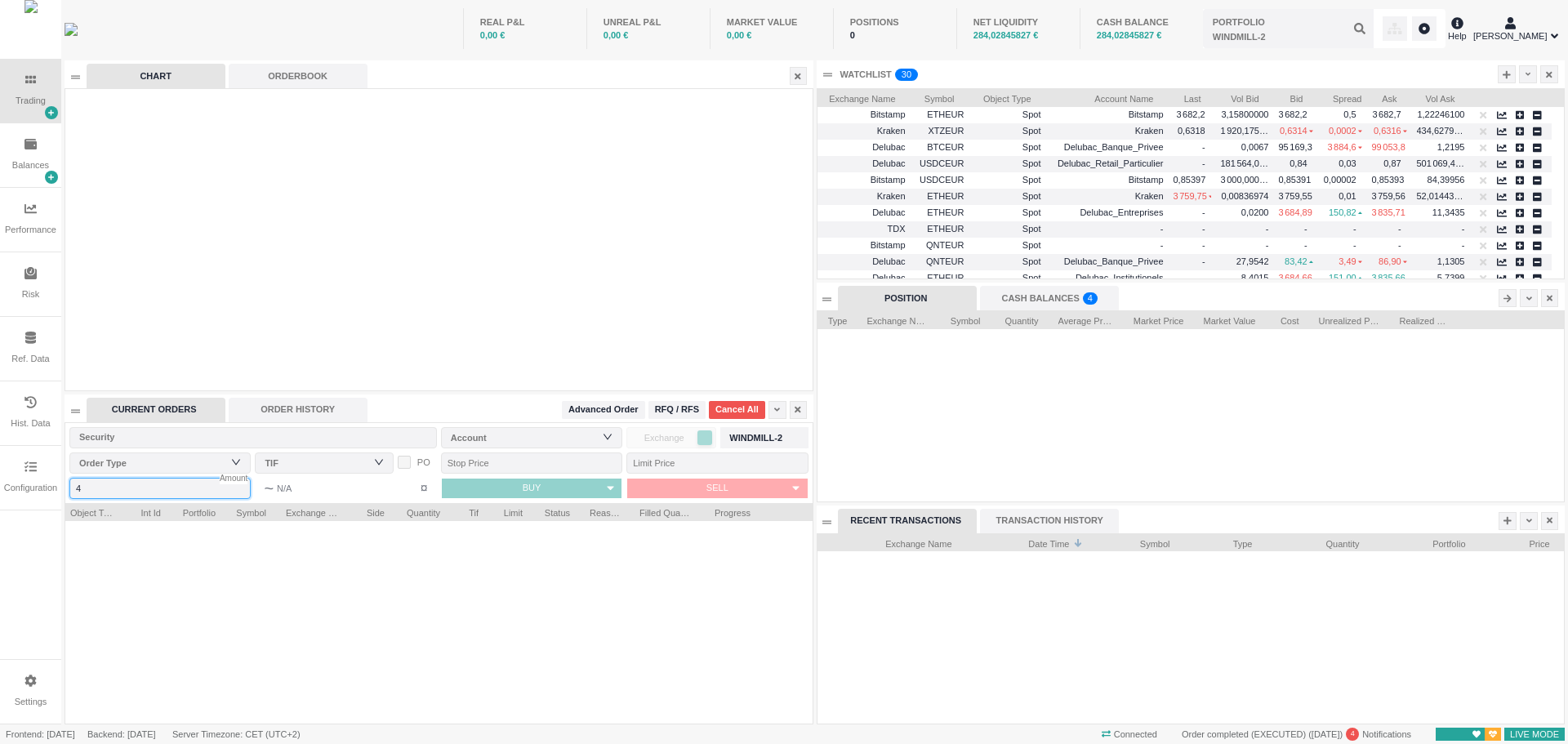
click at [235, 485] on input "4" at bounding box center [160, 489] width 182 height 22
click at [222, 473] on div "Order Type" at bounding box center [160, 464] width 162 height 25
click at [468, 442] on div "Account" at bounding box center [528, 438] width 154 height 17
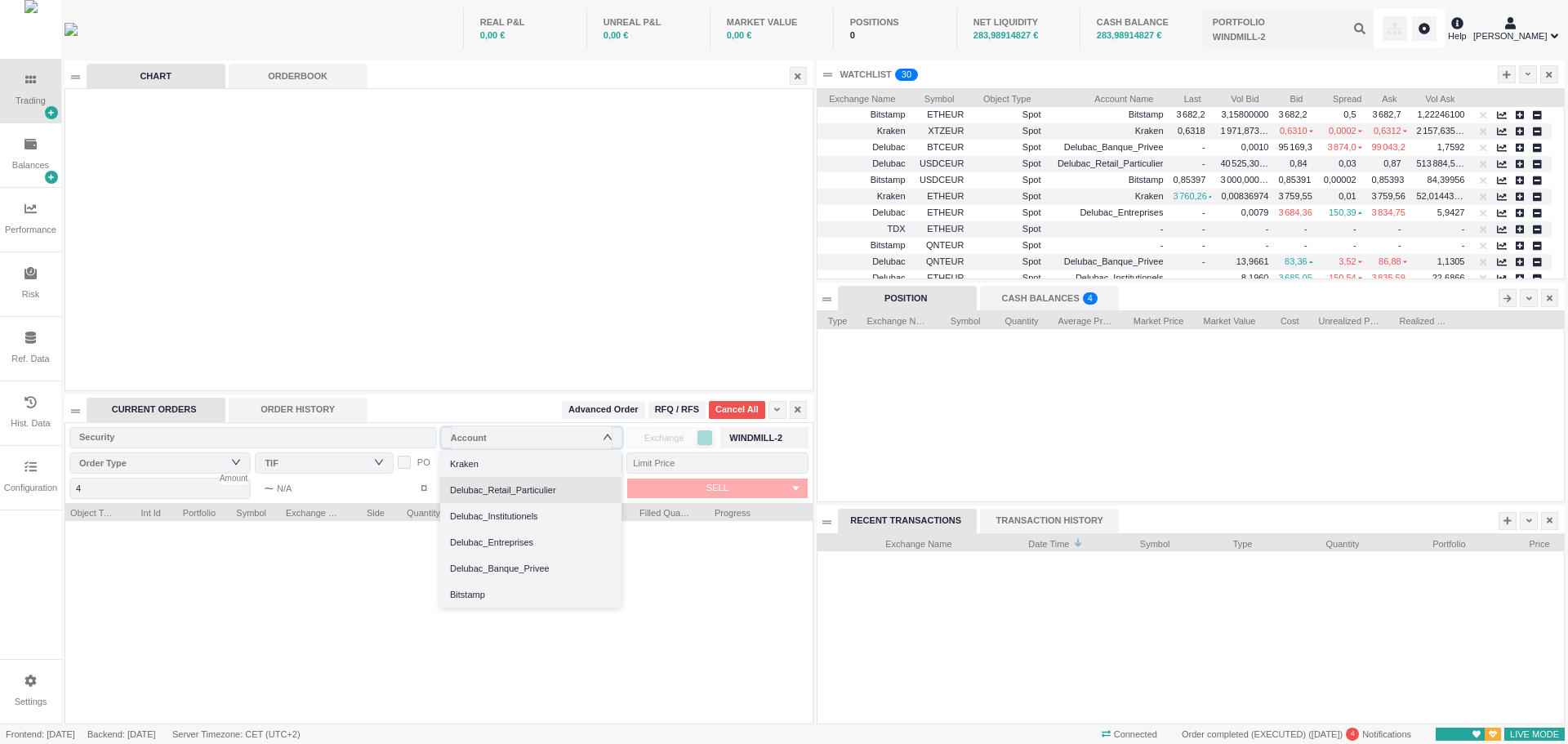
click at [462, 489] on li "Delubac_Retail_Particulier" at bounding box center [531, 490] width 182 height 27
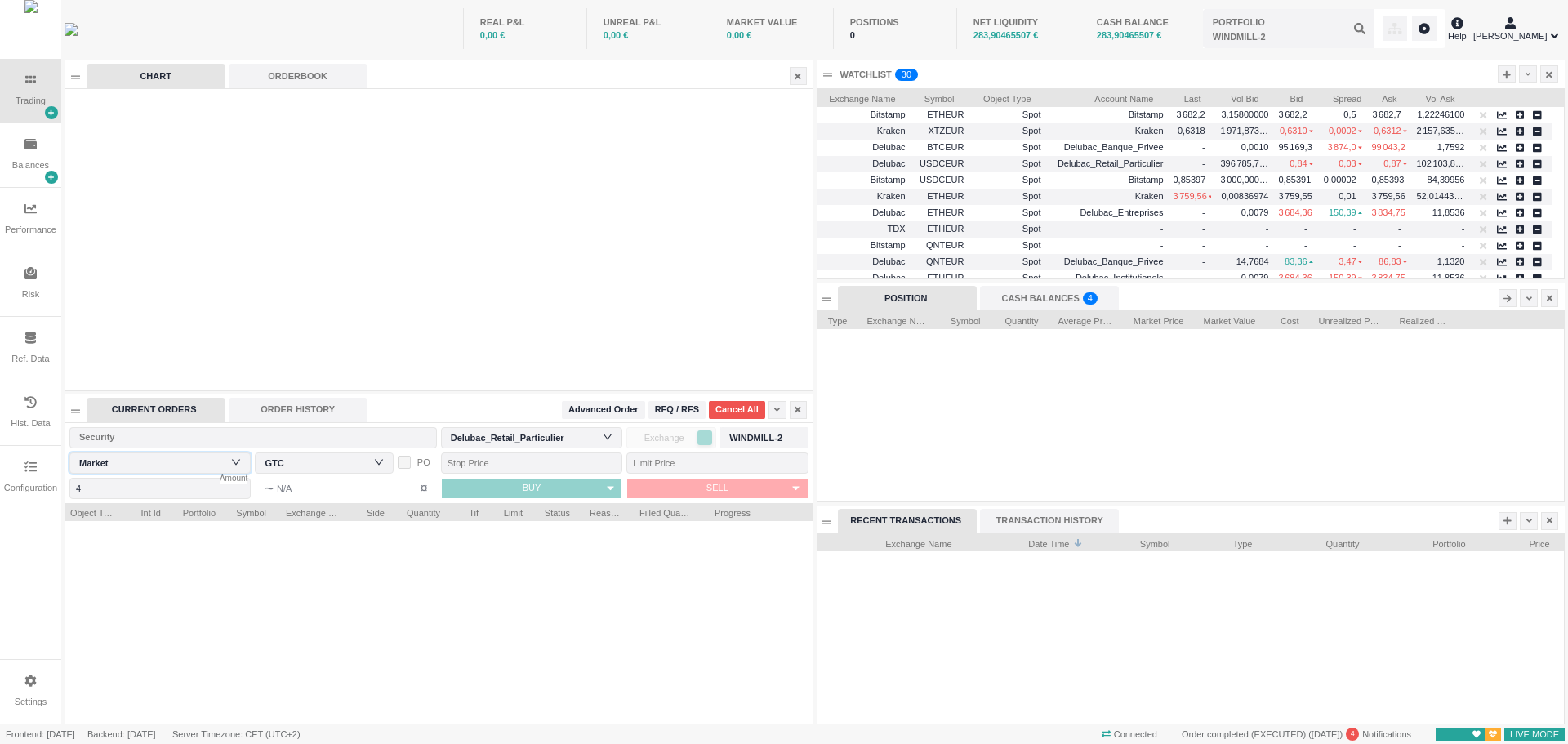
click at [223, 467] on div "Order Type Market" at bounding box center [160, 464] width 162 height 25
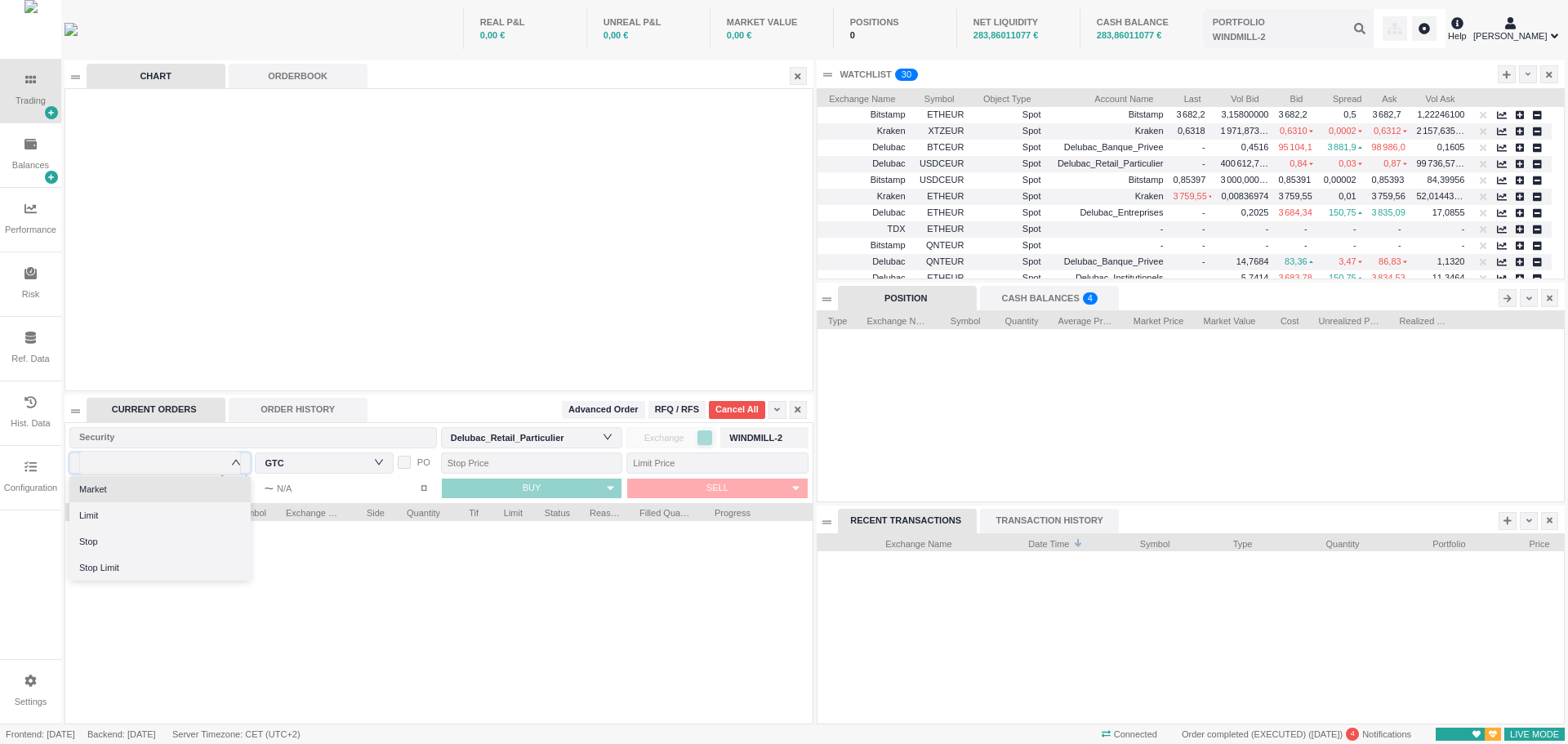
click at [211, 463] on input at bounding box center [160, 464] width 162 height 25
click at [182, 487] on li "Market" at bounding box center [160, 489] width 182 height 27
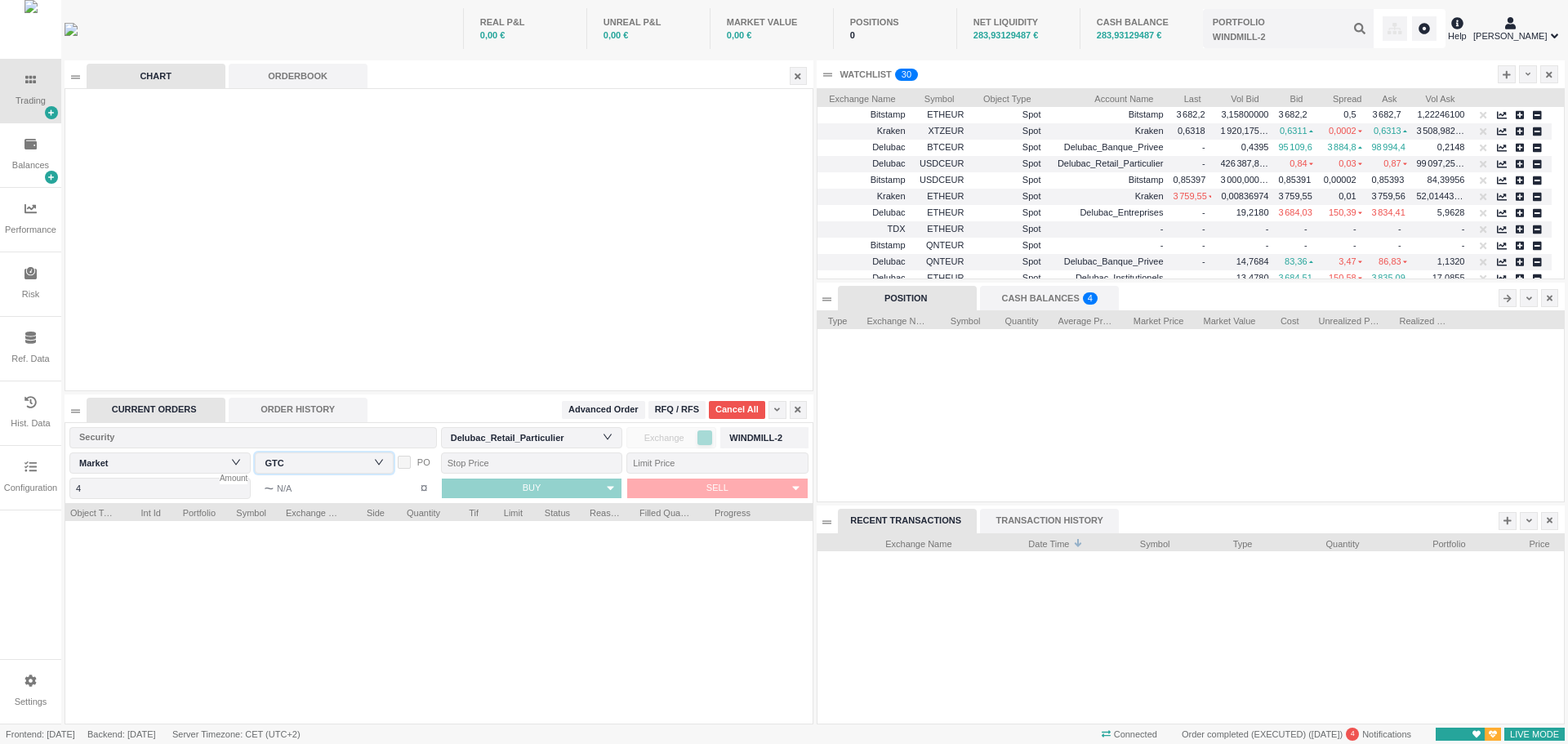
click at [310, 467] on div "TIF GTC" at bounding box center [323, 464] width 119 height 25
click at [381, 463] on icon "icon: down" at bounding box center [379, 463] width 10 height 10
click at [36, 149] on icon at bounding box center [31, 143] width 12 height 11
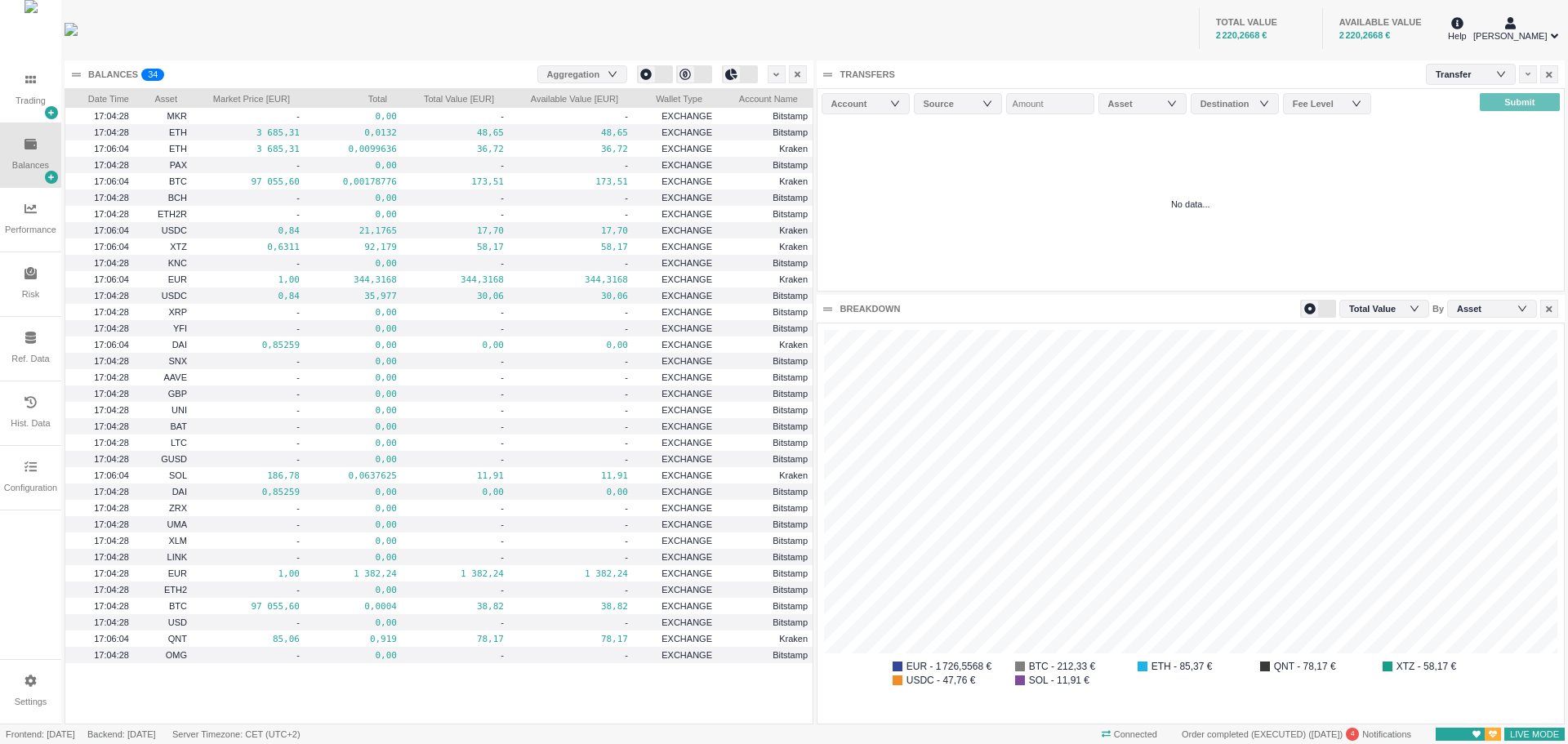
scroll to position [400, 746]
click at [876, 106] on div "Account" at bounding box center [862, 104] width 61 height 17
click at [1099, 156] on div "No data..." at bounding box center [1191, 205] width 747 height 173
